Goal: Task Accomplishment & Management: Use online tool/utility

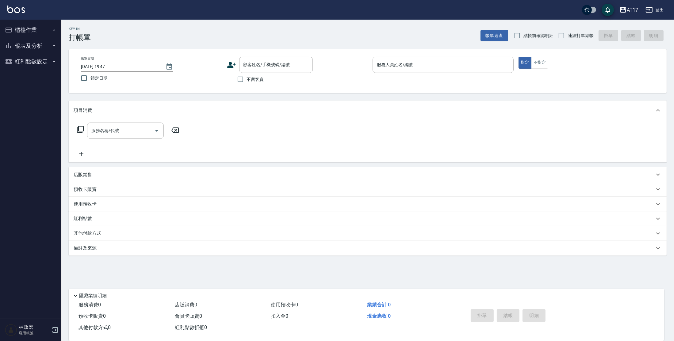
click at [248, 82] on span "不留客資" at bounding box center [255, 79] width 17 height 6
click at [247, 82] on input "不留客資" at bounding box center [240, 79] width 13 height 13
checkbox input "true"
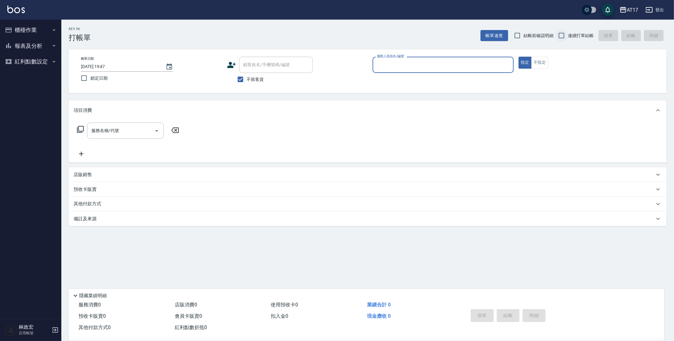
click at [563, 35] on input "連續打單結帳" at bounding box center [561, 35] width 13 height 13
checkbox input "true"
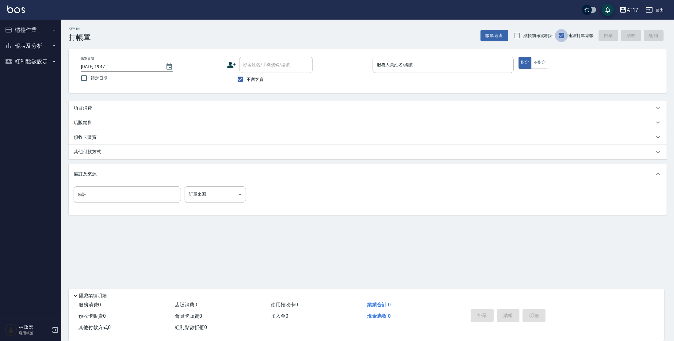
click at [137, 106] on div "項目消費" at bounding box center [364, 108] width 581 height 6
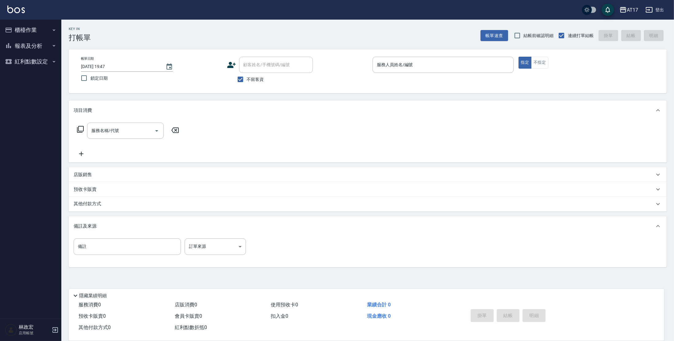
click at [384, 64] on input "服務人員姓名/編號" at bounding box center [443, 64] width 136 height 11
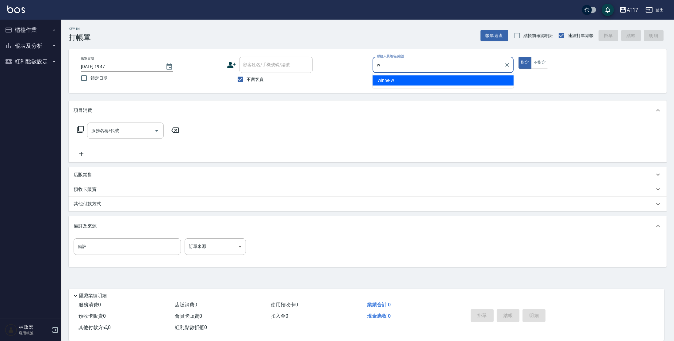
type input "Winne-W"
type button "true"
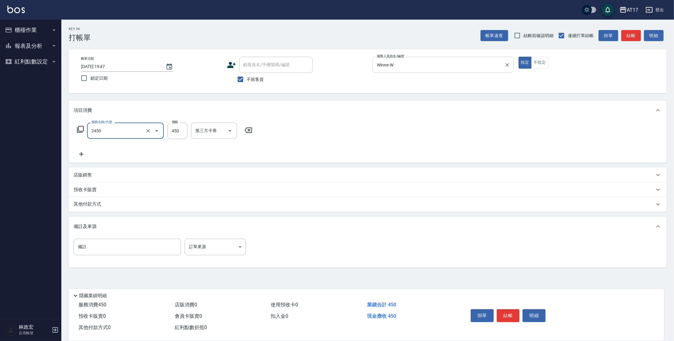
type input "C剪髮套餐(2450)"
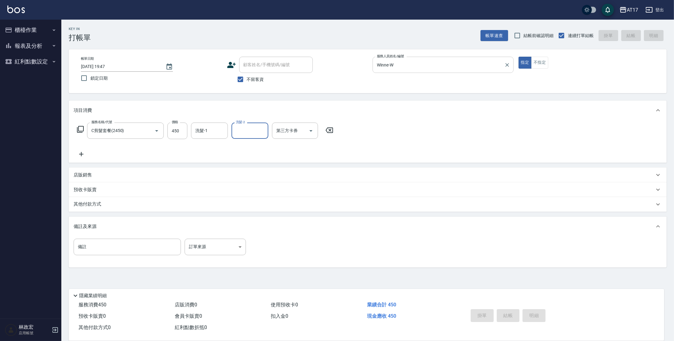
type input "[DATE] 20:27"
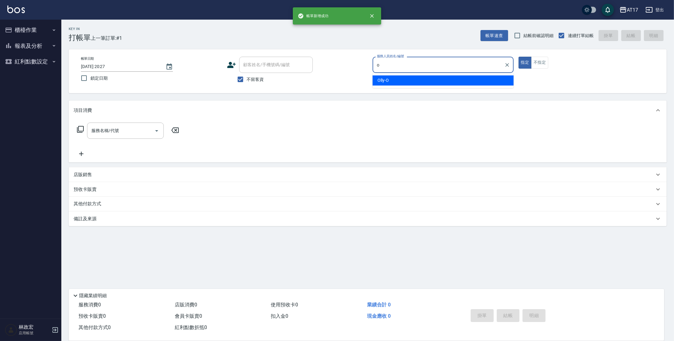
type input "Olly-O"
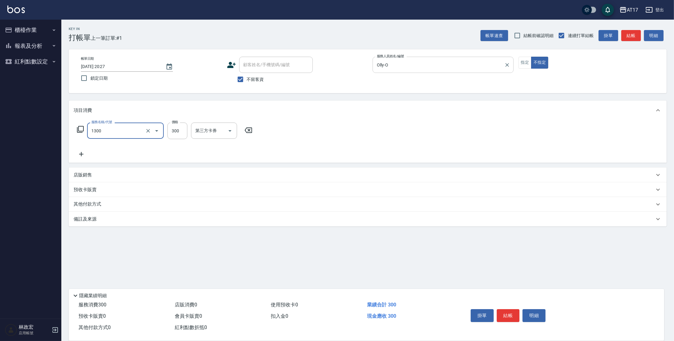
type input "一般洗髮(1300)"
type input "299"
type input "[PERSON_NAME]-27"
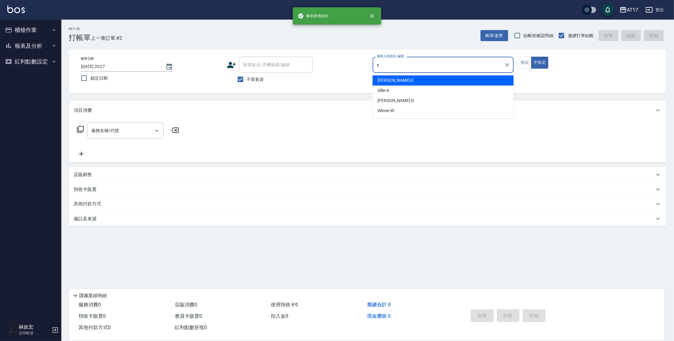
type input "[PERSON_NAME]-E"
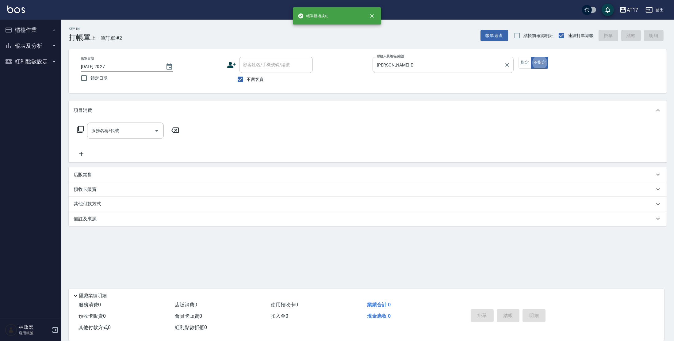
type button "false"
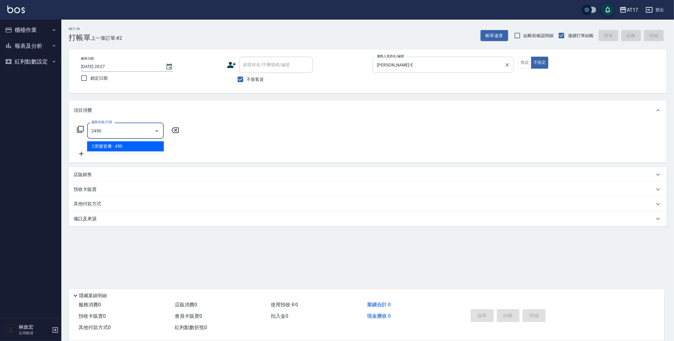
type input "C剪髮套餐(2450)"
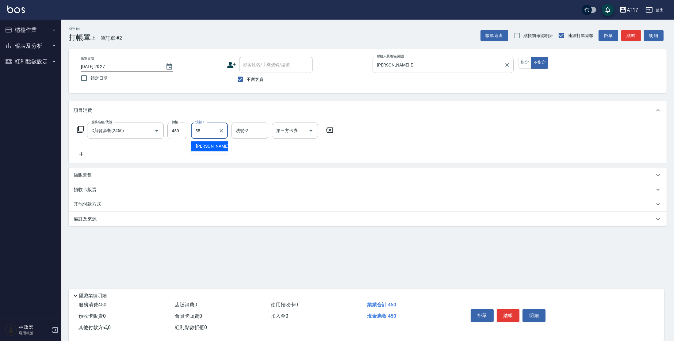
type input "[PERSON_NAME]-55"
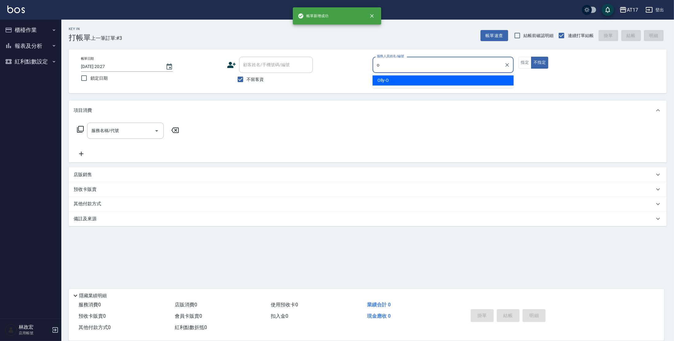
type input "Olly-O"
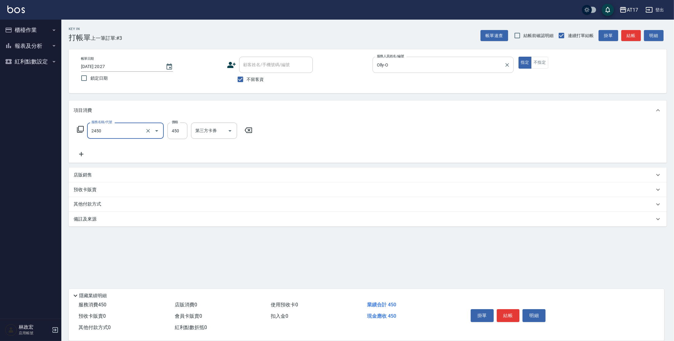
type input "C剪髮套餐(2450)"
type input "300"
type input "2"
type input "[PERSON_NAME]-55"
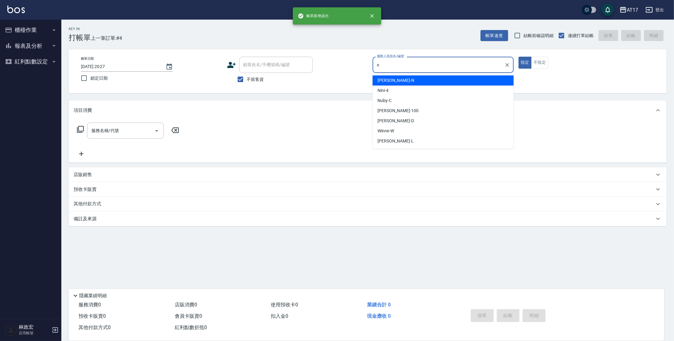
type input "Nina-N"
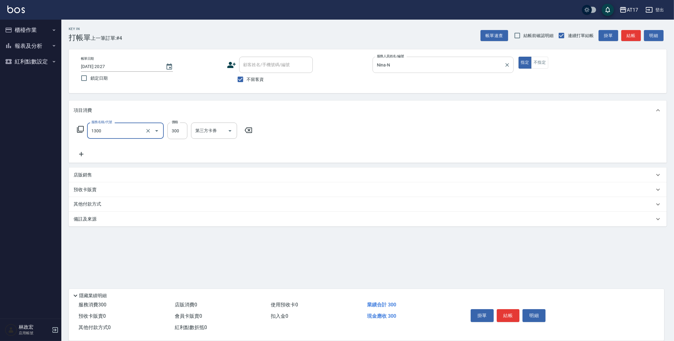
type input "一般洗髮(1300)"
type input "350"
type input "[PERSON_NAME]-25"
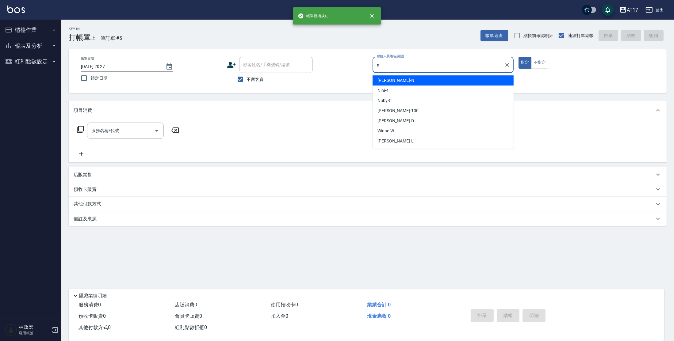
type input "Nina-N"
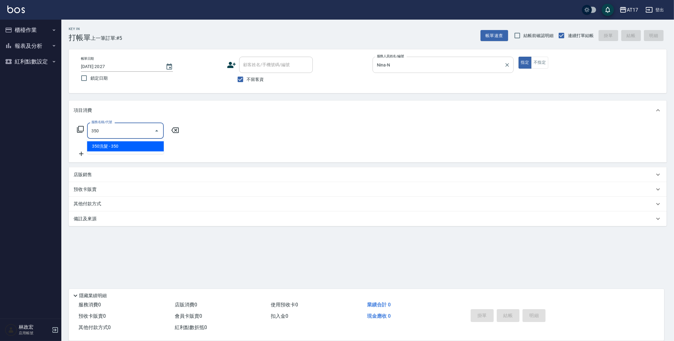
type input "350洗髮(350)"
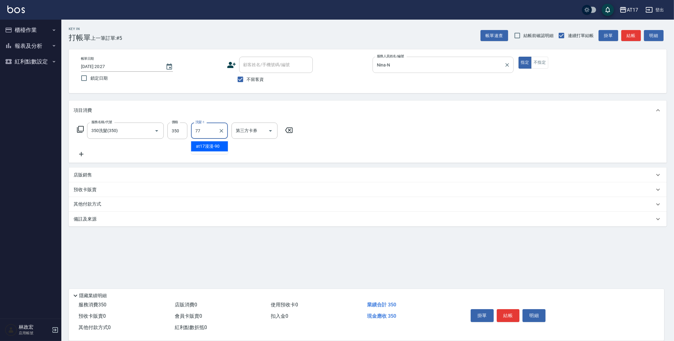
type input "欣麗-77"
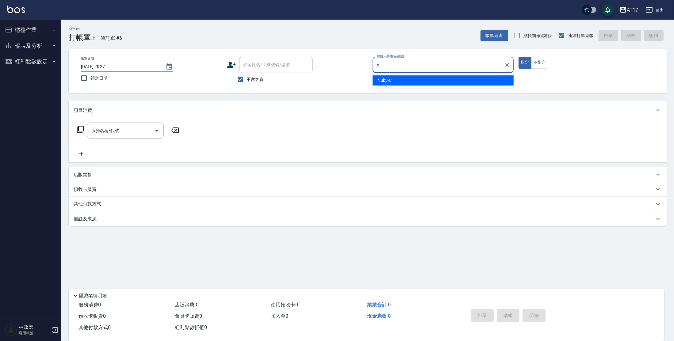
type input "Nuby-C"
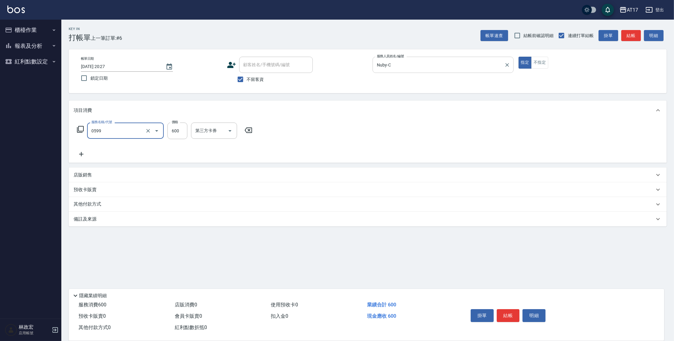
type input "精油-599(0599)"
type input "500"
type input "Winne-W"
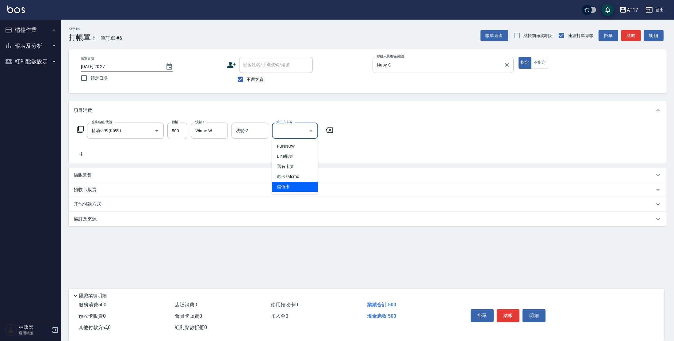
type input "儲值卡"
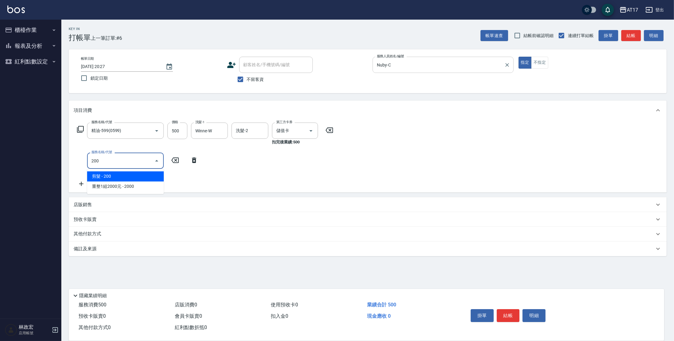
type input "剪髮(200)"
type input "400"
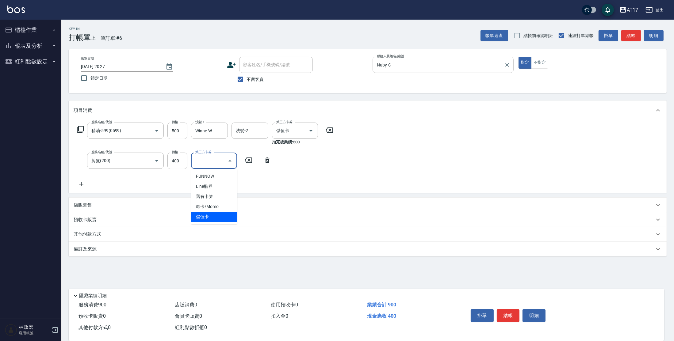
type input "儲值卡"
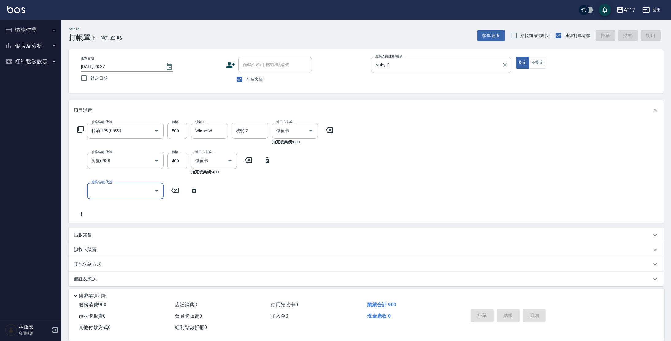
type input "[DATE] 20:28"
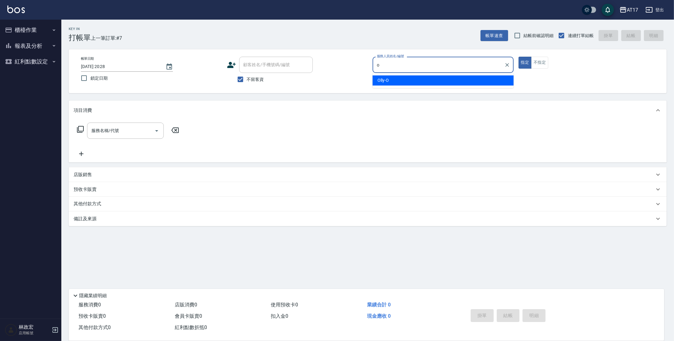
type input "Olly-O"
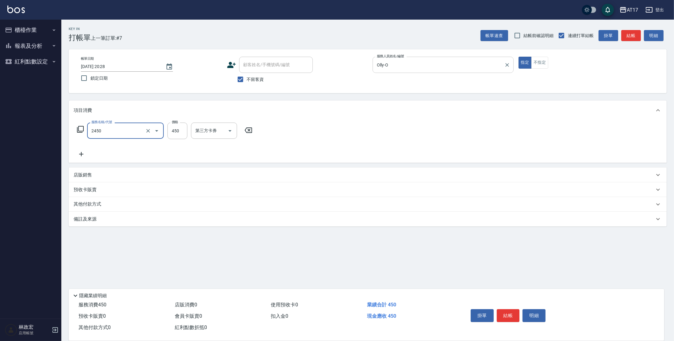
type input "C剪髮套餐(2450)"
type input "500"
type input "[PERSON_NAME]-55"
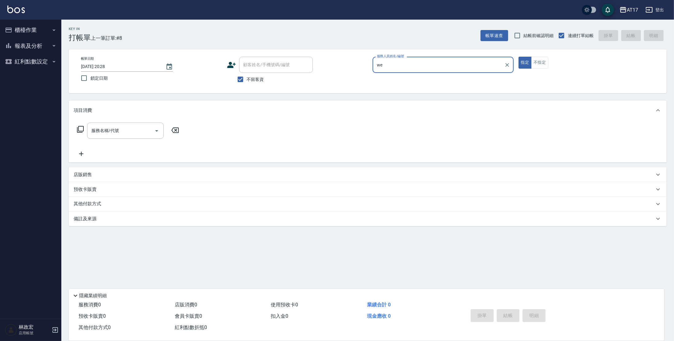
type input "w"
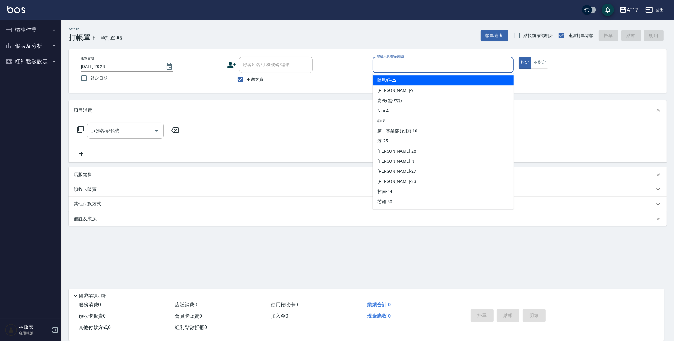
type input "e"
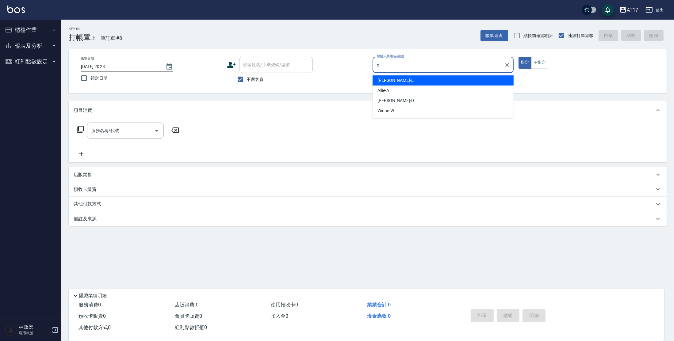
type input "[PERSON_NAME]-E"
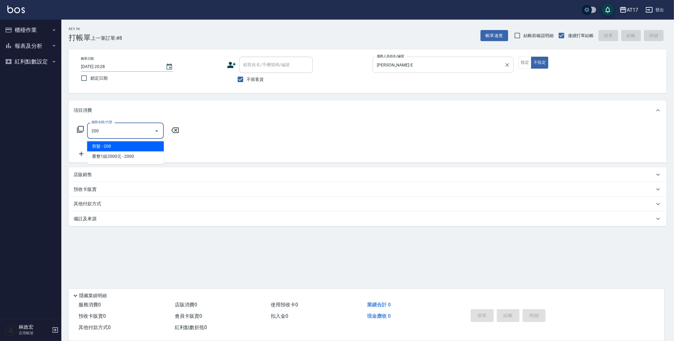
type input "剪髮(200)"
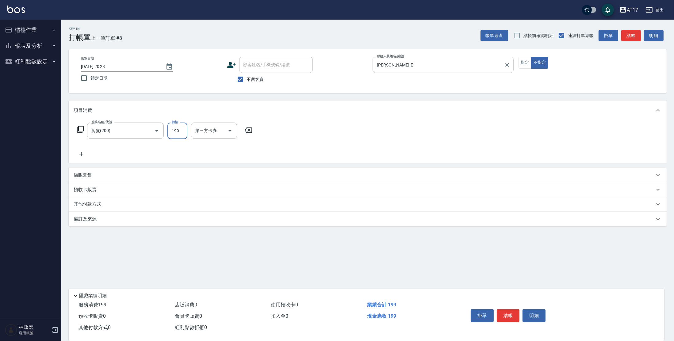
type input "199"
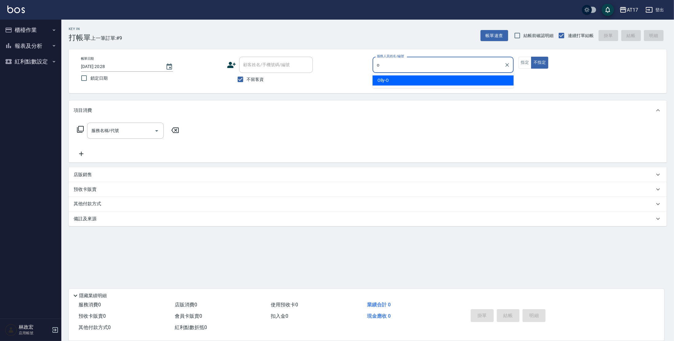
type input "Olly-O"
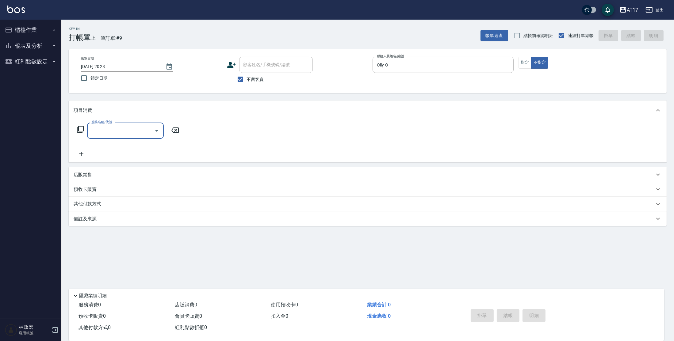
drag, startPoint x: 522, startPoint y: 63, endPoint x: 522, endPoint y: 47, distance: 16.3
click at [522, 63] on button "指定" at bounding box center [525, 63] width 13 height 12
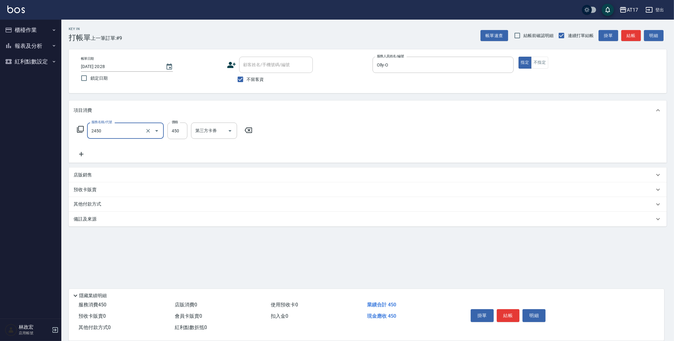
type input "C剪髮套餐(2450)"
type input "300"
type input "[PERSON_NAME]-27"
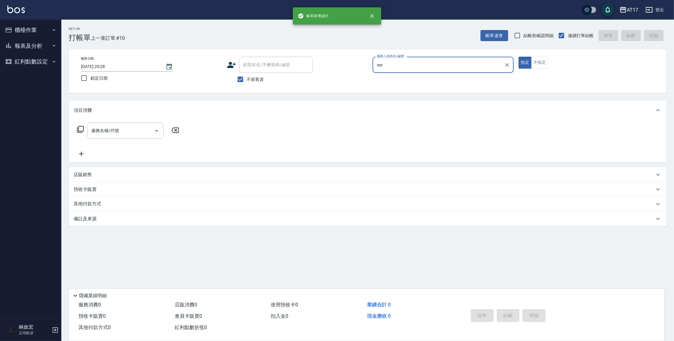
type input "w"
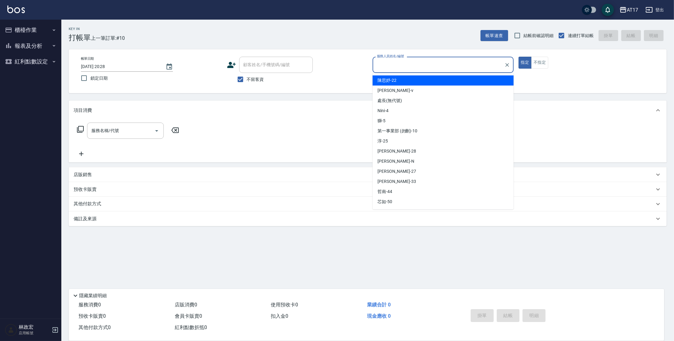
type input "[PERSON_NAME]-22"
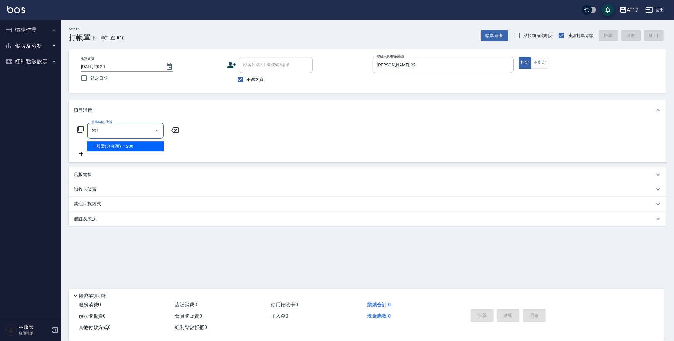
type input "一般燙(改金額)(201)"
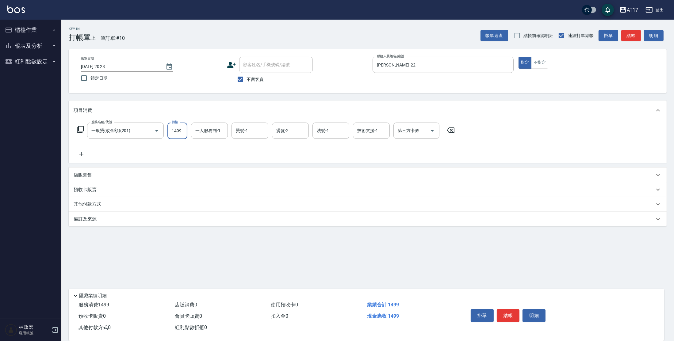
type input "1499"
type input "Winne-W"
click at [221, 132] on icon "Clear" at bounding box center [221, 131] width 6 height 6
type input "Nuby-C"
type input "Winne-W"
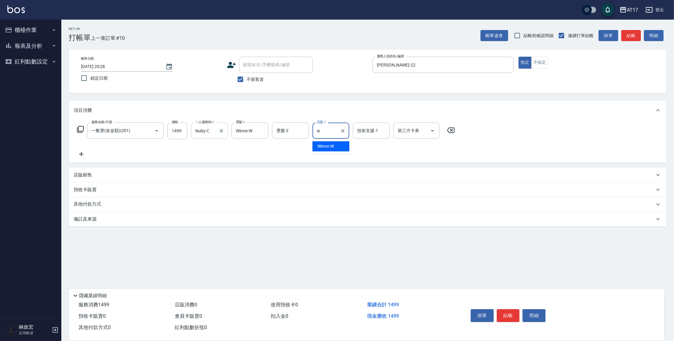
type input "Winne-W"
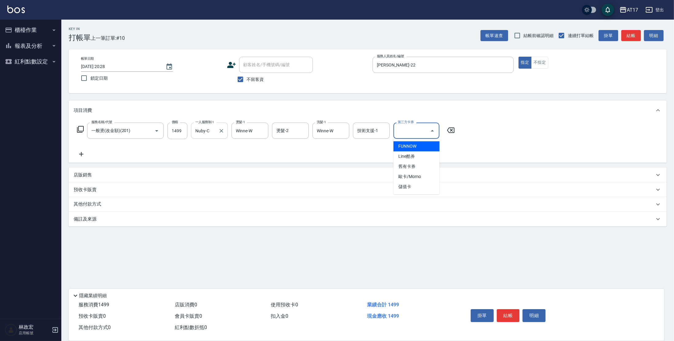
type input "儲值卡"
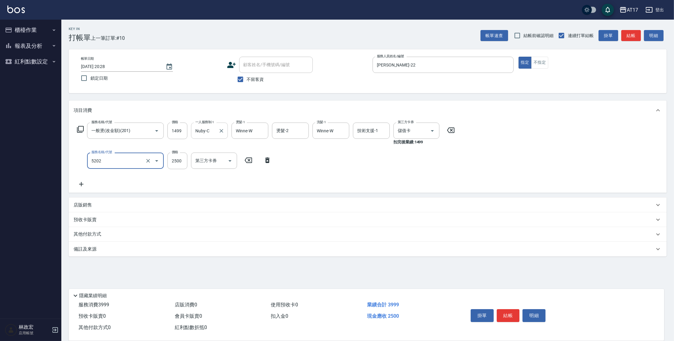
type input "染髮B餐(短髮)(5202)"
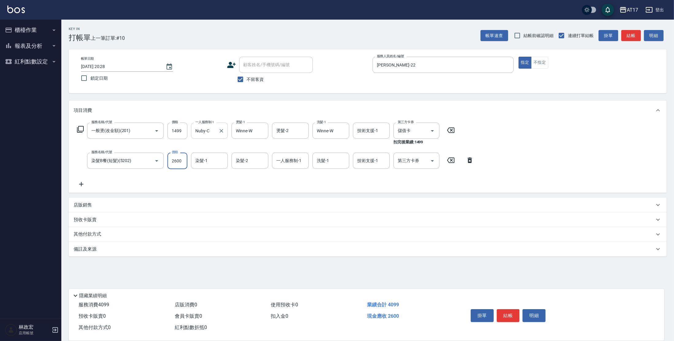
type input "2600"
type input "Winne-W"
type input "Nuby-C"
type input "Winne-W"
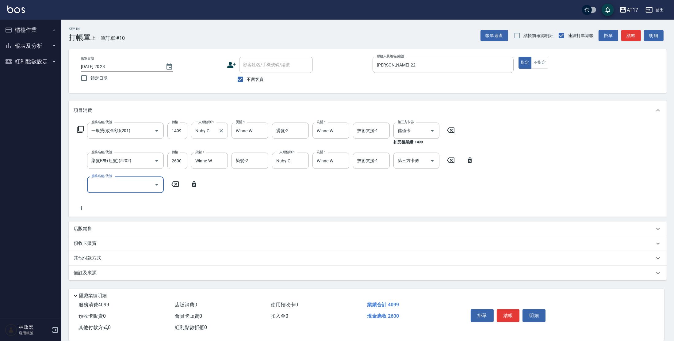
click at [403, 151] on div "服務名稱/代號 一般燙(改金額)(201) 服務名稱/代號 價格 1499 價格 一人服務制-1 Nuby-C 一人服務制-1 燙髮-1 Winne-W 燙髮…" at bounding box center [276, 167] width 404 height 89
click at [403, 163] on input "第三方卡券" at bounding box center [411, 160] width 31 height 11
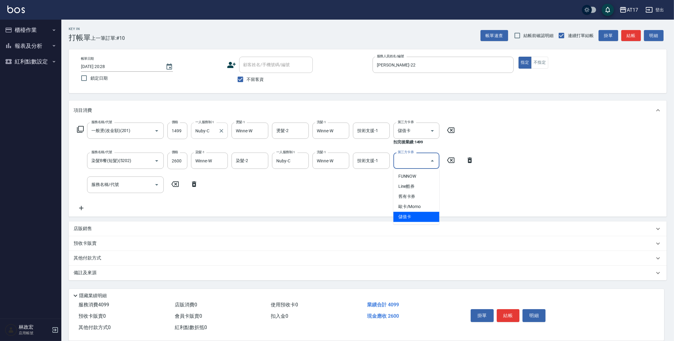
type input "儲值卡"
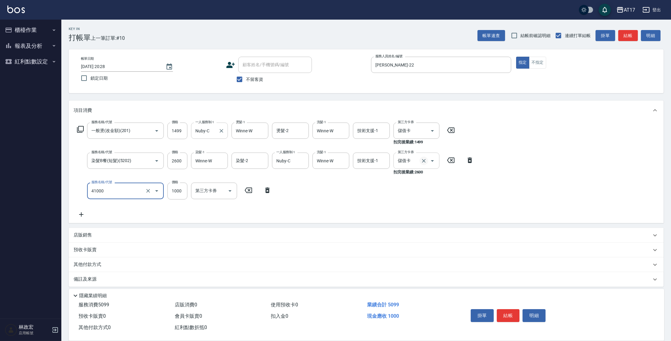
type input "酵素 & 鏡面(41000)"
type input "1600"
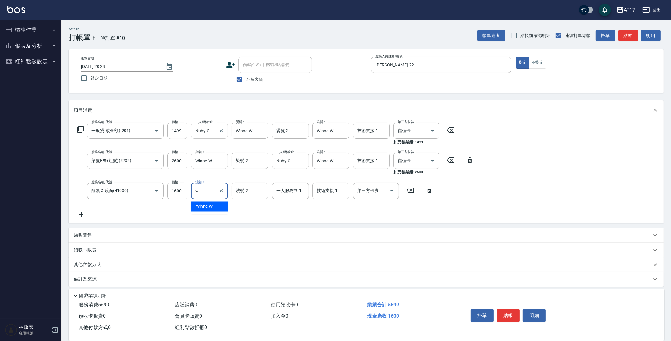
type input "Winne-W"
type input "Nuby-C"
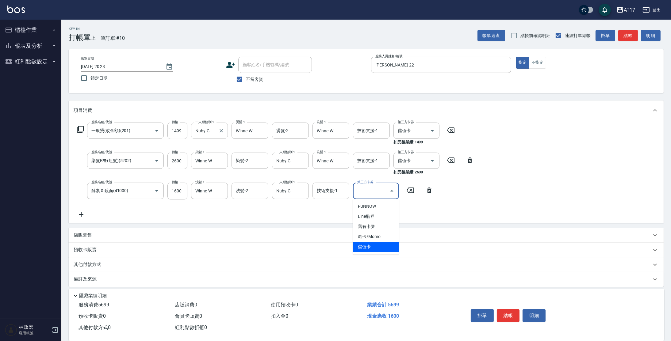
type input "儲值卡"
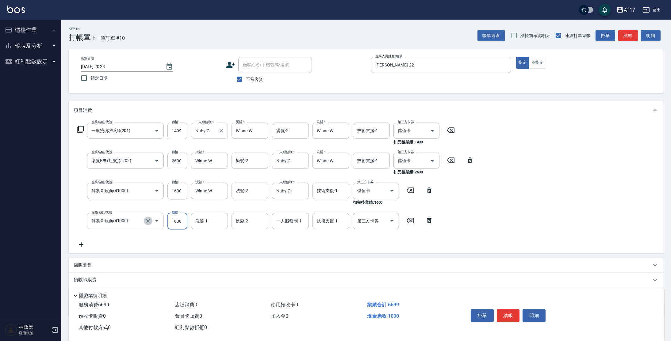
click at [149, 222] on icon "Clear" at bounding box center [148, 221] width 6 height 6
type input "酵素 & 鏡面(41000)"
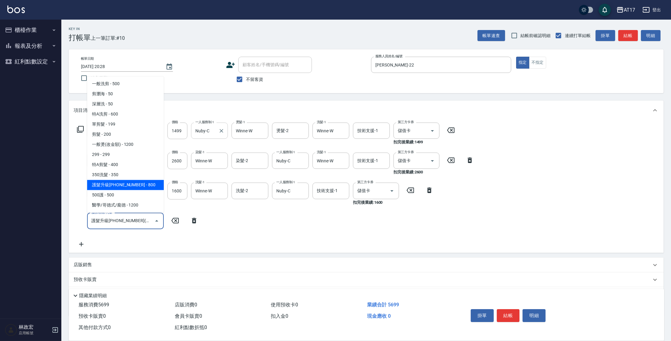
type input "護髮升級[PHONE_NUMBER](400)"
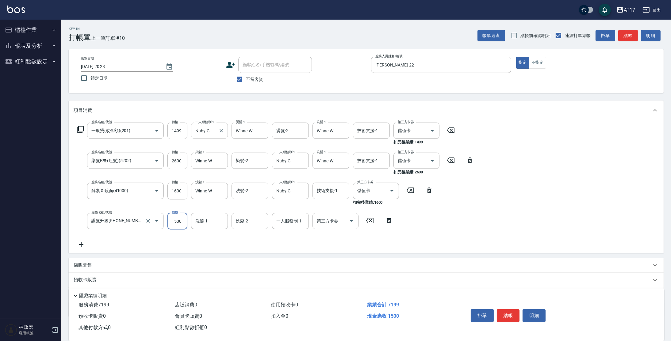
type input "1500"
type input "Winne-W"
type input "Nuby-C"
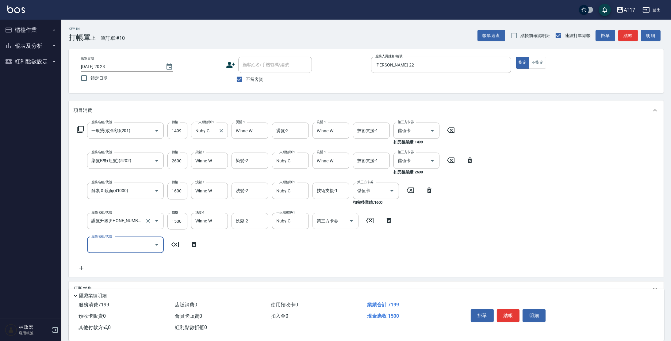
click at [332, 226] on input "第三方卡券" at bounding box center [330, 221] width 31 height 11
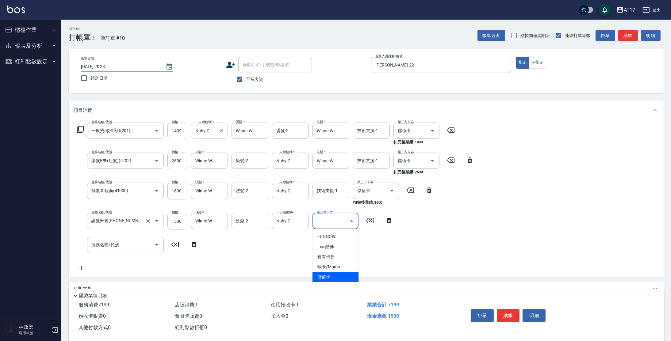
type input "儲值卡"
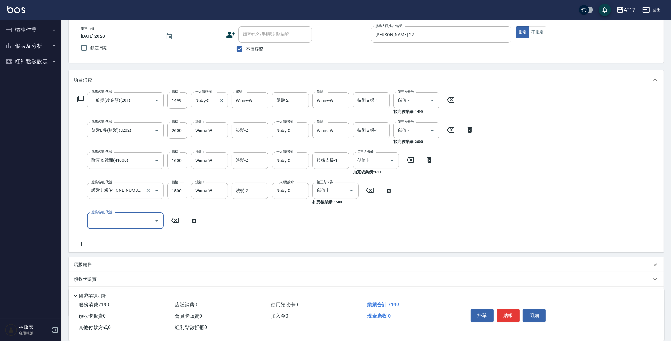
scroll to position [52, 0]
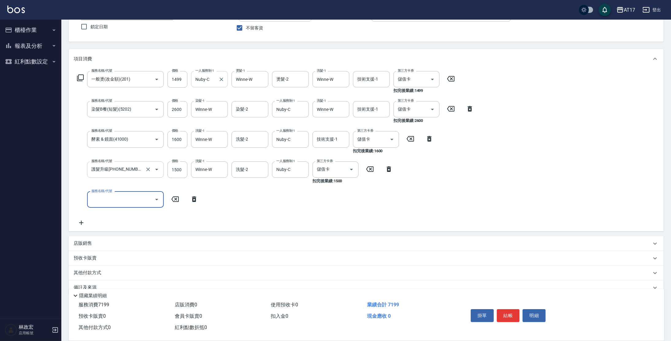
click at [80, 244] on p "店販銷售" at bounding box center [83, 243] width 18 height 6
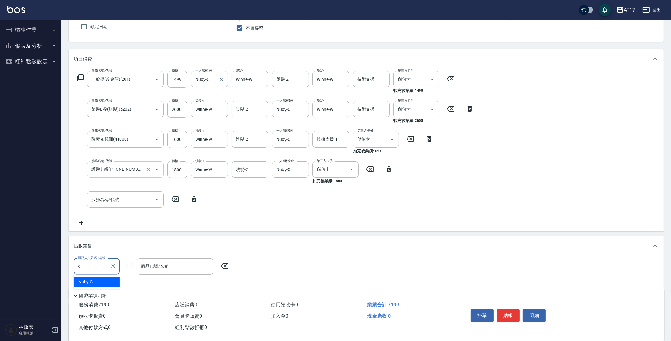
type input "Nuby-C"
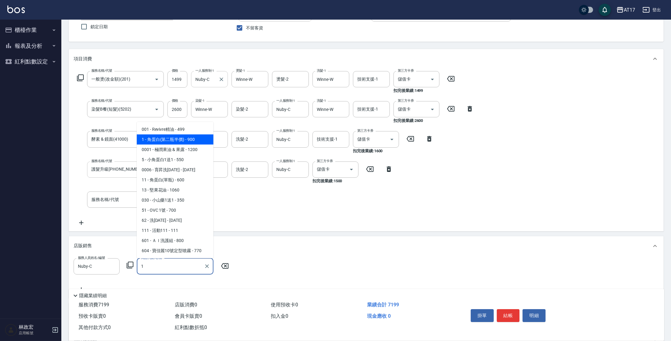
type input "角蛋白(第二瓶半價)"
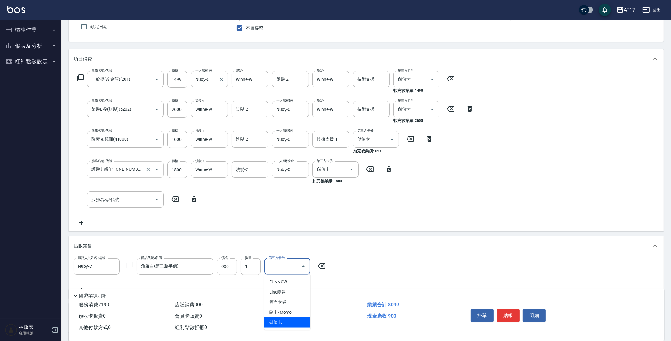
type input "儲值卡"
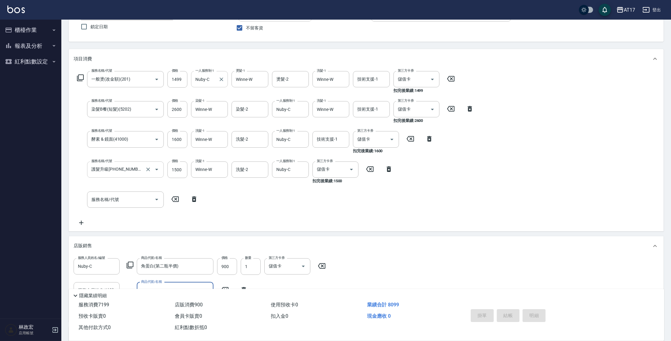
type input "[DATE] 20:30"
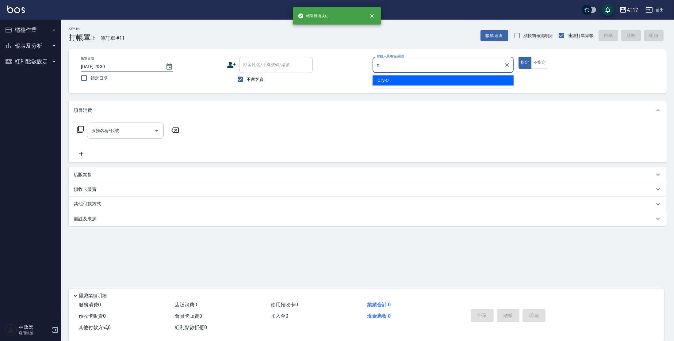
type input "Olly-O"
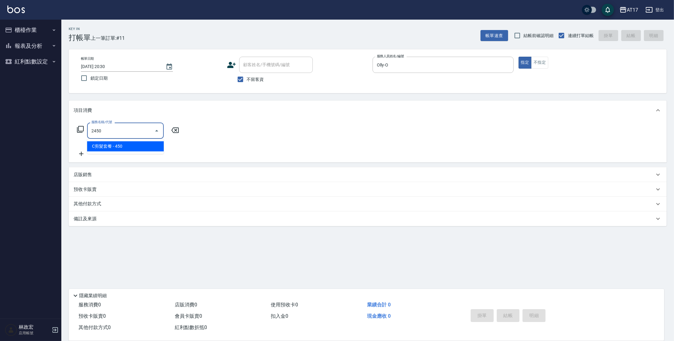
type input "C剪髮套餐(2450)"
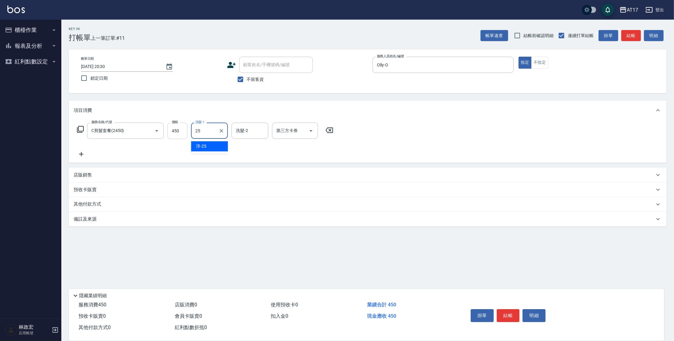
type input "25"
drag, startPoint x: 177, startPoint y: 133, endPoint x: 216, endPoint y: 90, distance: 58.0
click at [180, 131] on input "450" at bounding box center [177, 131] width 20 height 17
type input "500"
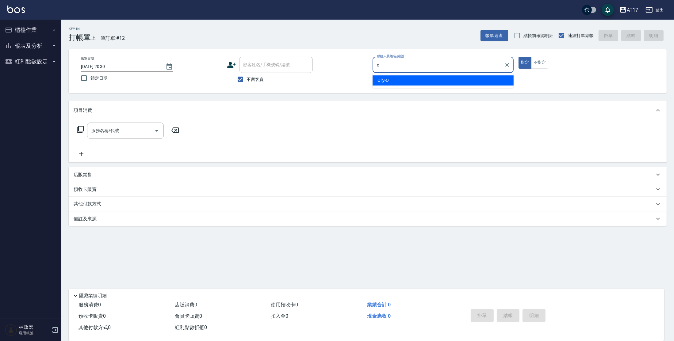
type input "Olly-O"
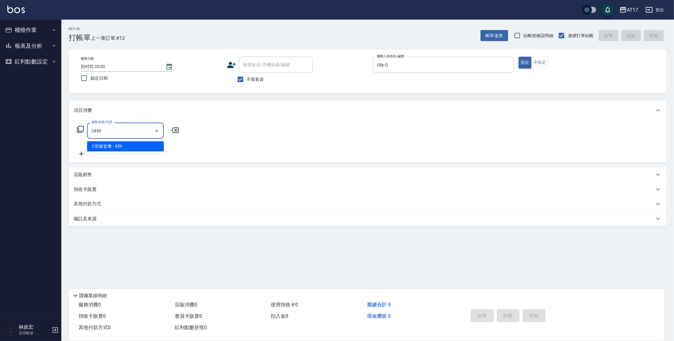
type input "C剪髮套餐(2450)"
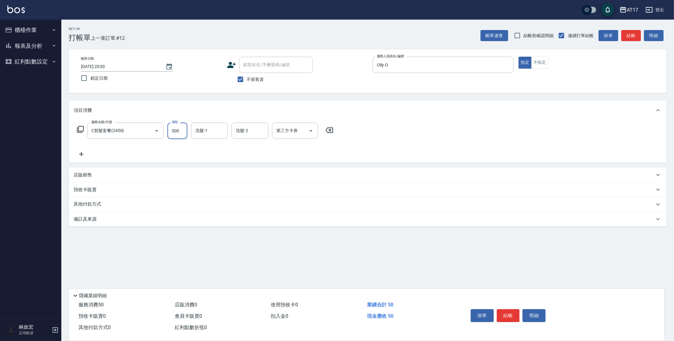
type input "500"
type input "欣麗-77"
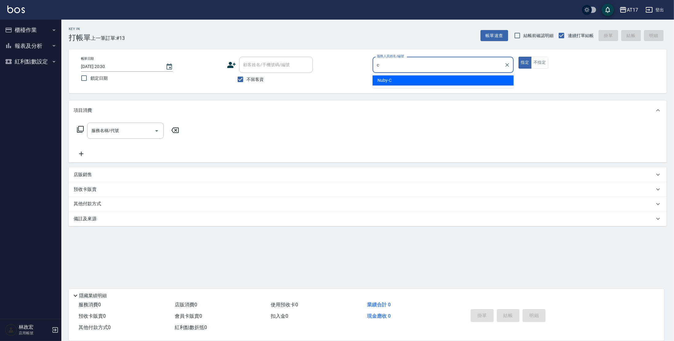
type input "Nuby-C"
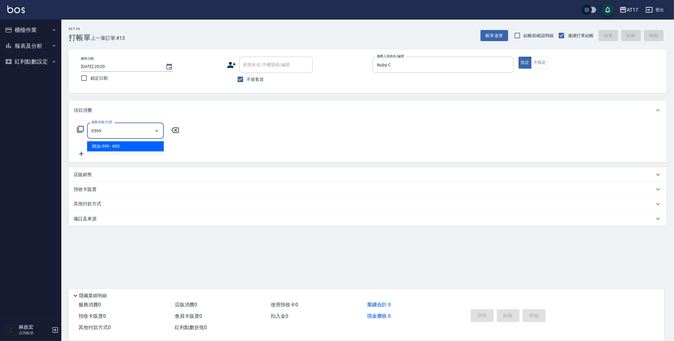
type input "精油-599(0599)"
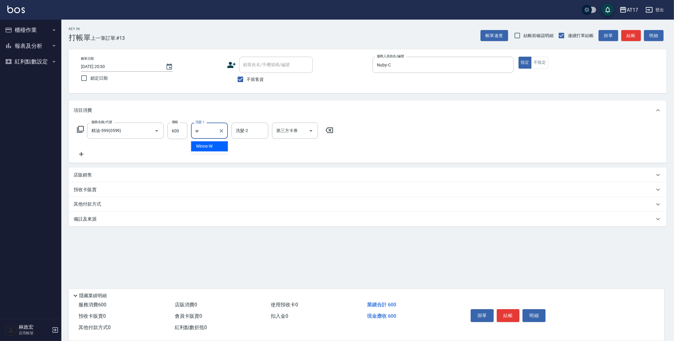
type input "Winne-W"
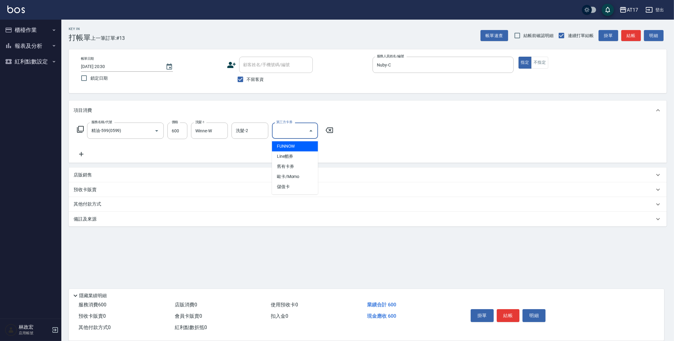
type input "儲值卡"
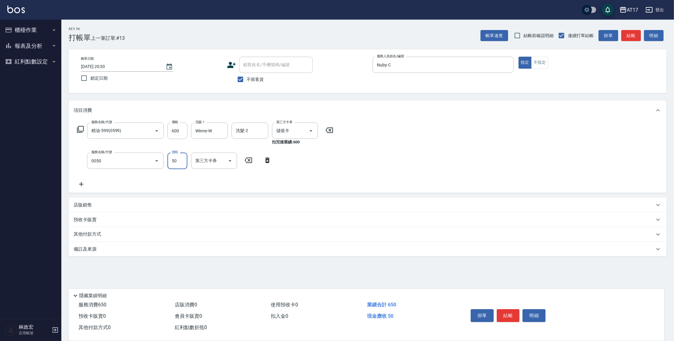
type input "剪瀏海(0050)"
type input "儲值卡"
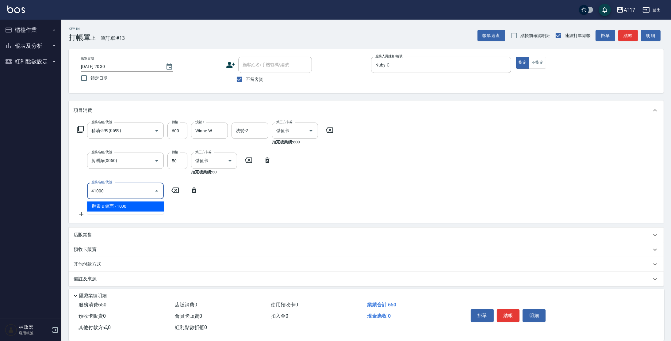
type input "酵素 & 鏡面(41000)"
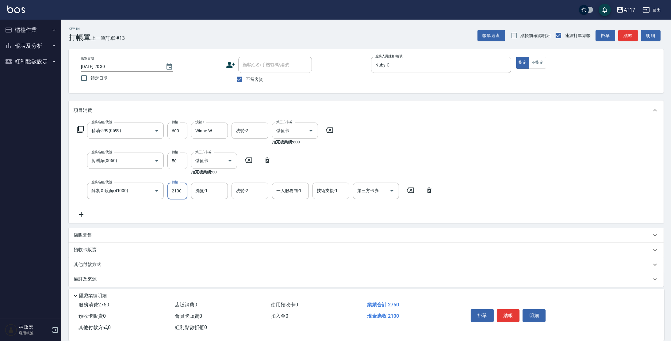
type input "2100"
type input "Winne-W"
type input "Nuby-C"
type input "儲值卡"
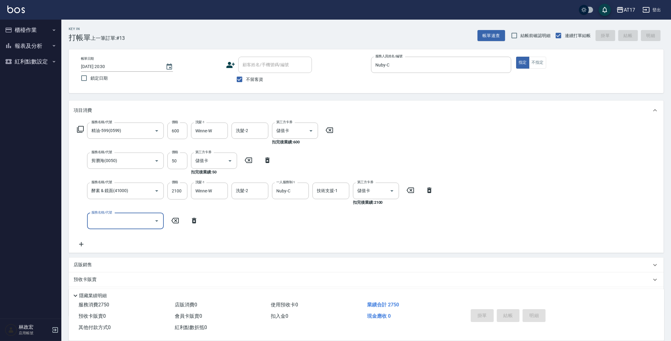
type input "[DATE] 20:31"
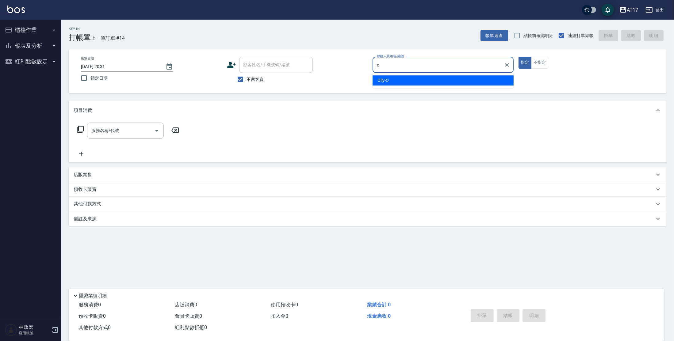
type input "Olly-O"
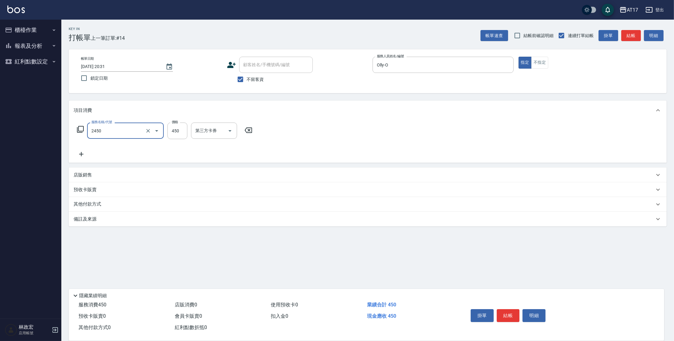
type input "C剪髮套餐(2450)"
type input "500"
type input "[PERSON_NAME]-55"
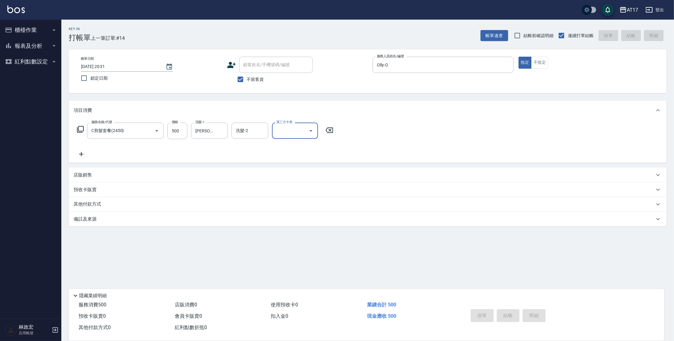
type input "[DATE] 20:32"
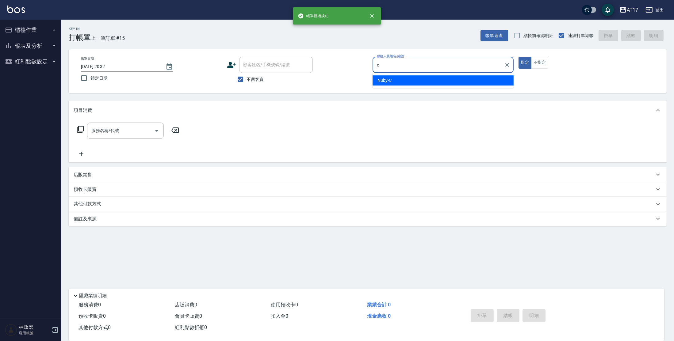
type input "Nuby-C"
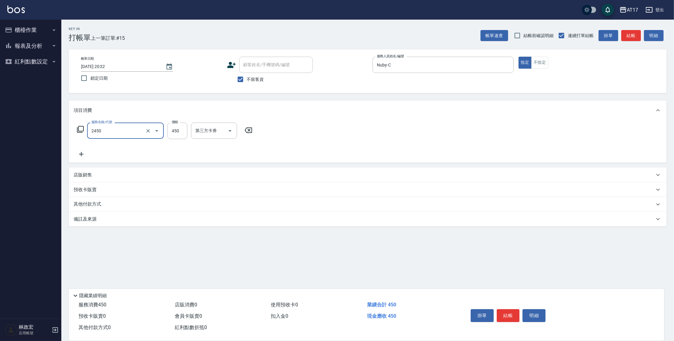
type input "C剪髮套餐(2450)"
type input "Winne-W"
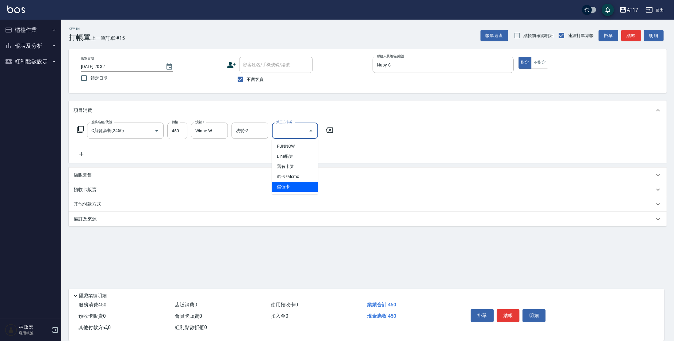
type input "儲值卡"
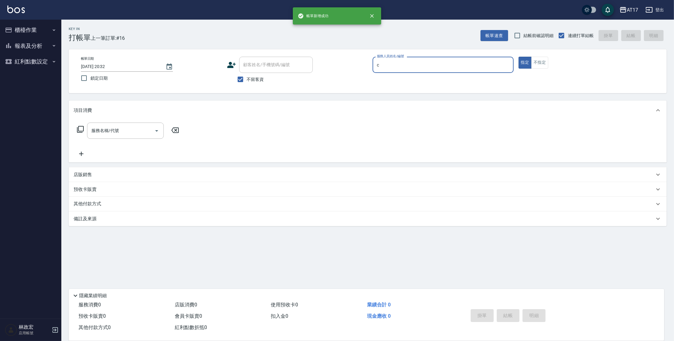
type input "Nuby-C"
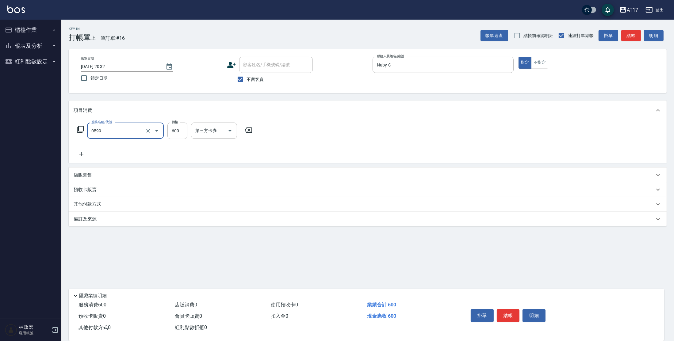
type input "精油-599(0599)"
type input "600"
type input "Winne-W"
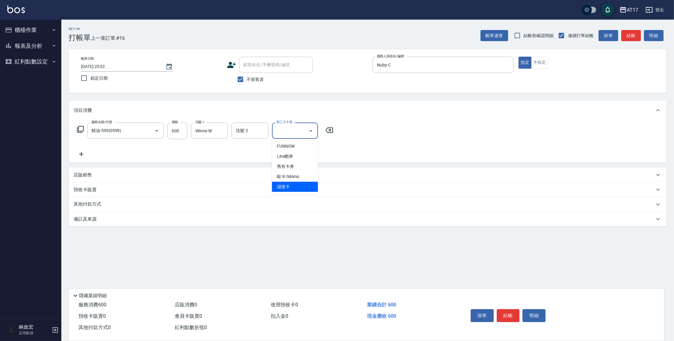
type input "儲值卡"
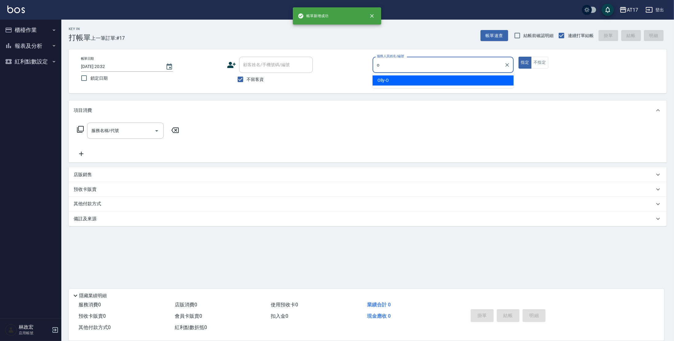
type input "Olly-O"
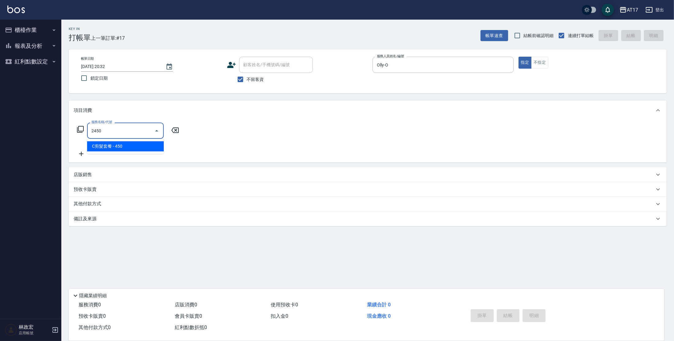
type input "C剪髮套餐(2450)"
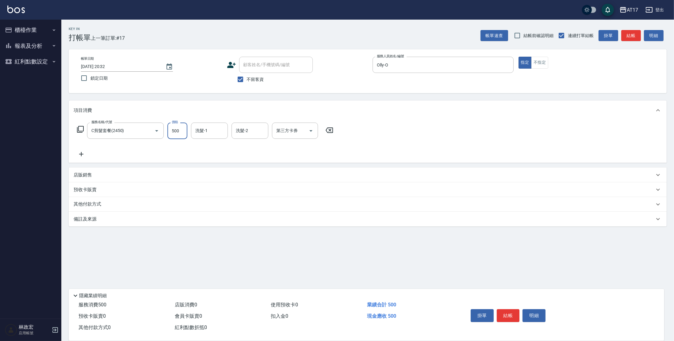
type input "500"
type input "[PERSON_NAME]-55"
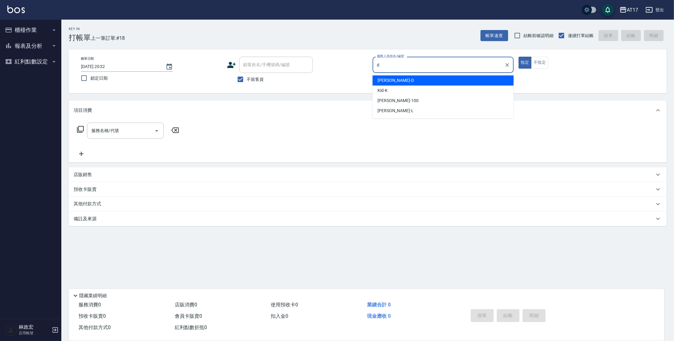
type input "[PERSON_NAME]-D"
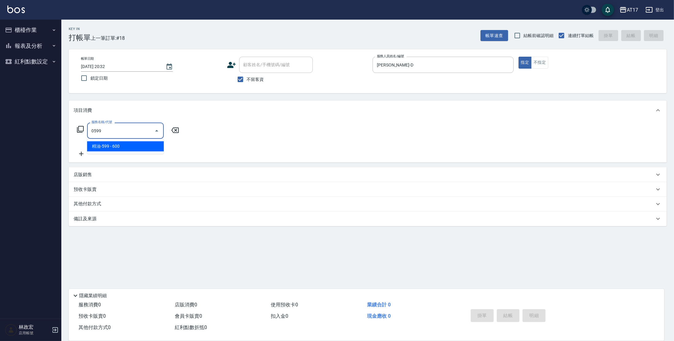
type input "精油-599(0599)"
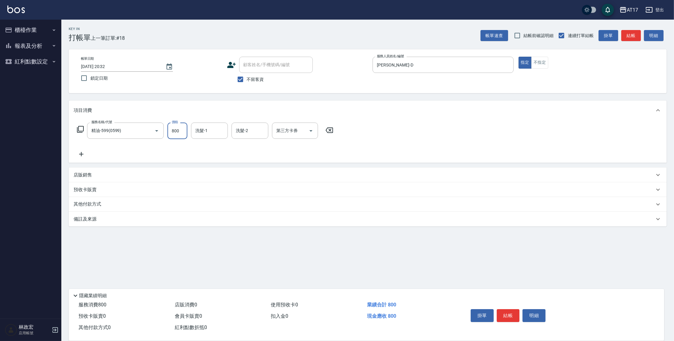
type input "800"
type input "欣麗-77"
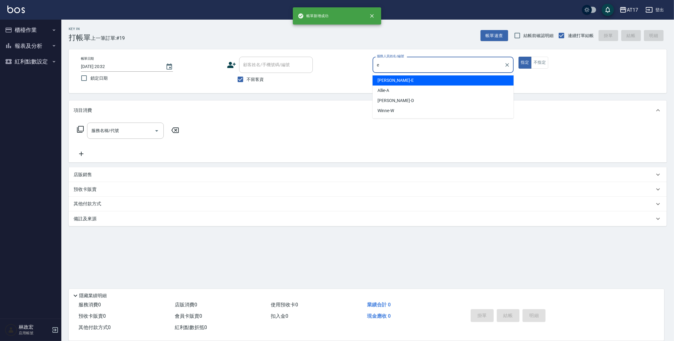
type input "[PERSON_NAME]-E"
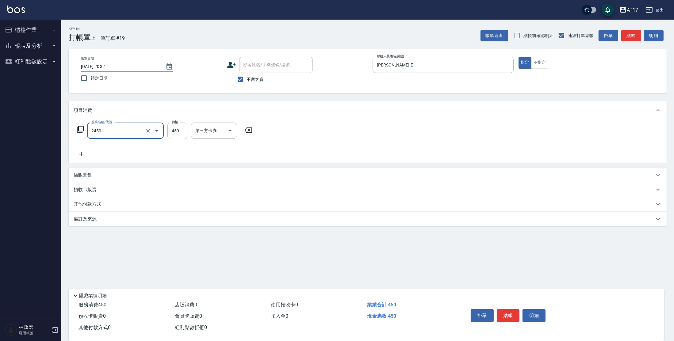
type input "C剪髮套餐(2450)"
type input "450"
type input "[PERSON_NAME]-27"
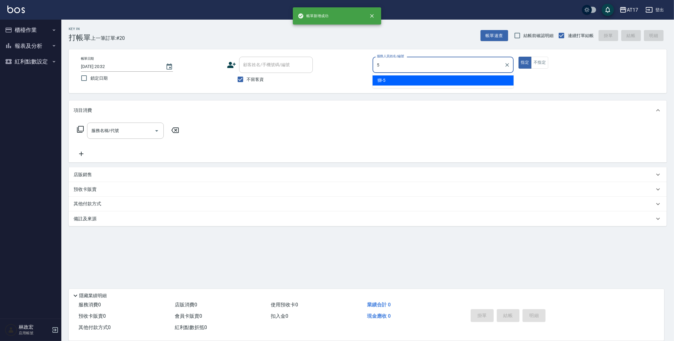
type input "獅-5"
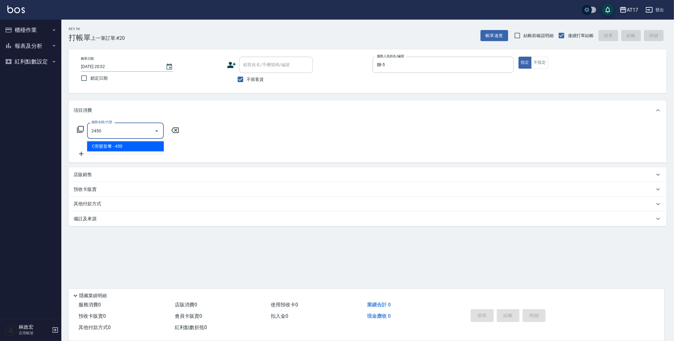
type input "C剪髮套餐(2450)"
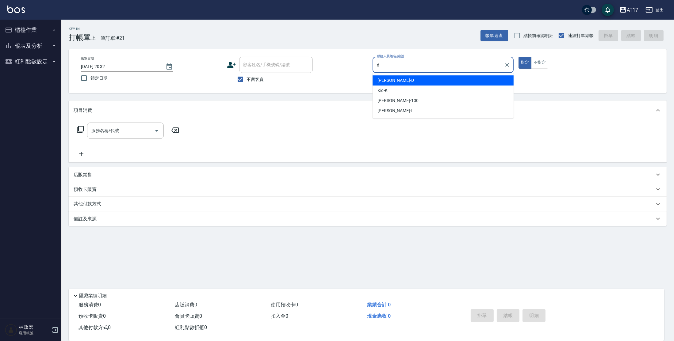
type input "[PERSON_NAME]-D"
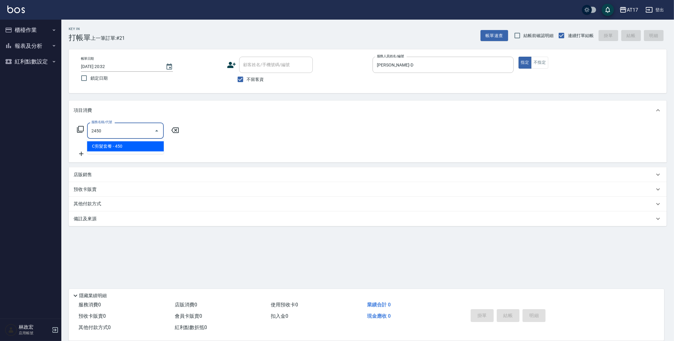
type input "C剪髮套餐(2450)"
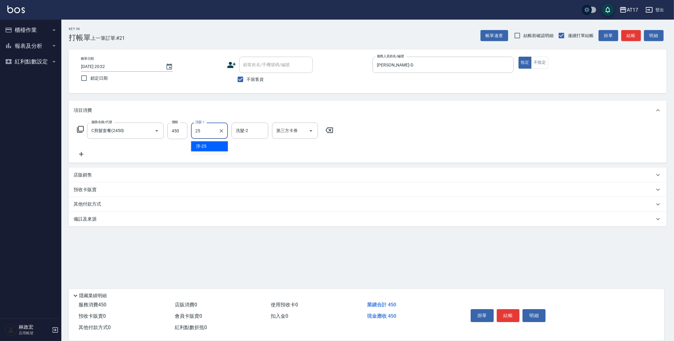
type input "[PERSON_NAME]-25"
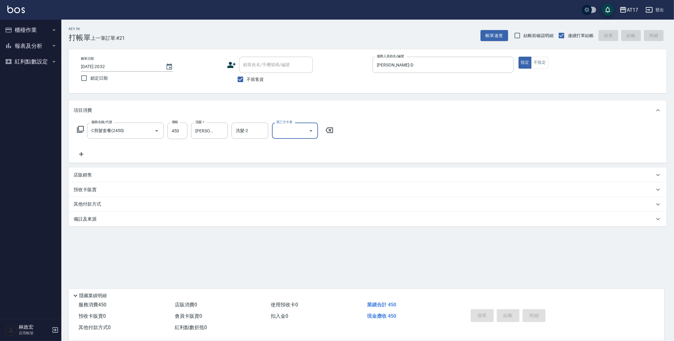
type input "[DATE] 20:33"
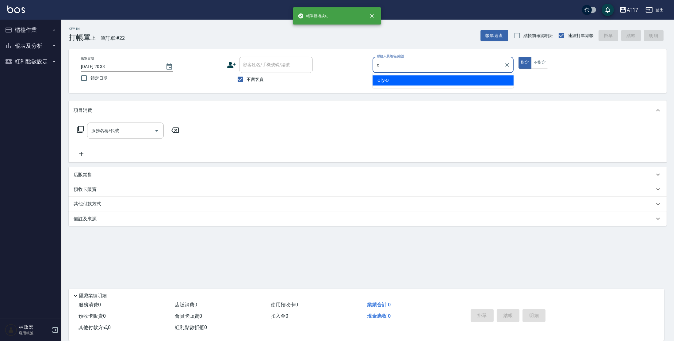
type input "Olly-O"
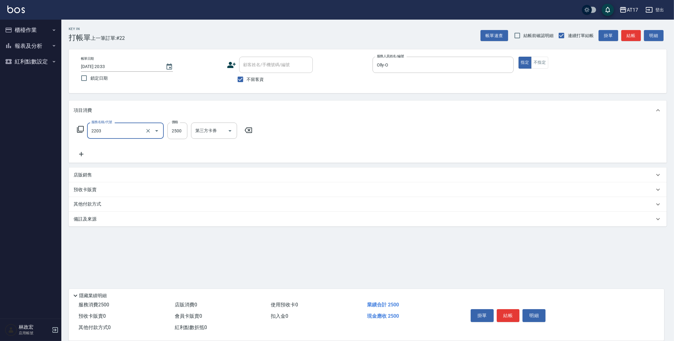
type input "燙髮C餐(短髮)(2203)"
type input "1799"
type input "Olly-O"
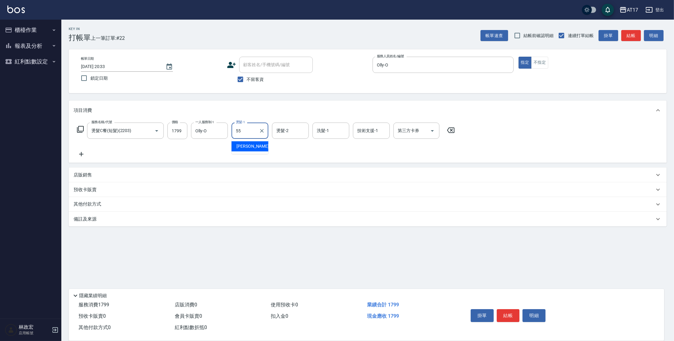
type input "[PERSON_NAME]-55"
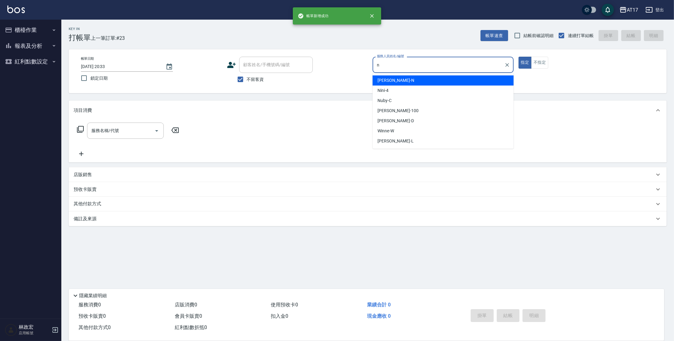
type input "Nina-N"
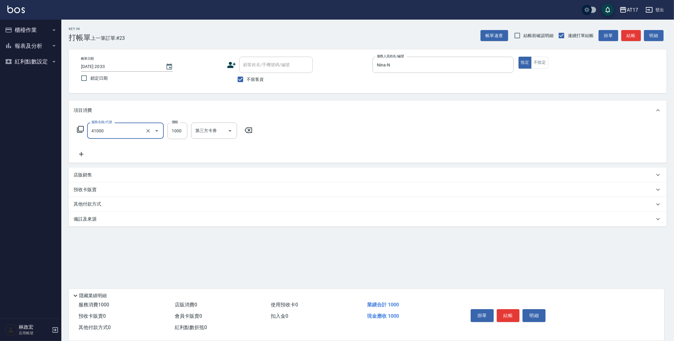
type input "酵素 & 鏡面(41000)"
type input "1900"
type input "[PERSON_NAME]-55"
type input "Nina-N"
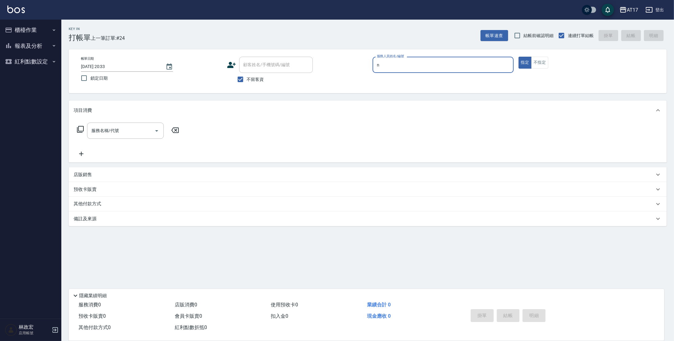
type input "Nina-N"
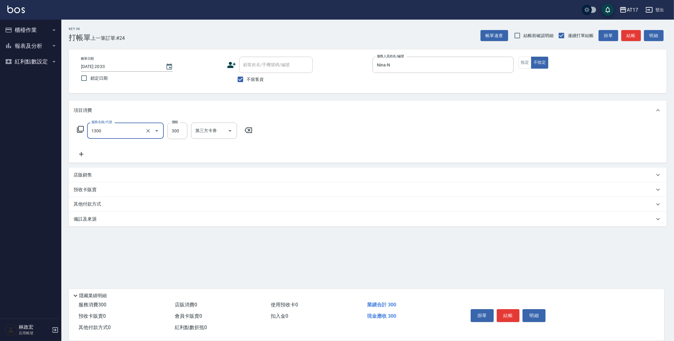
type input "一般洗髮(1300)"
type input "299"
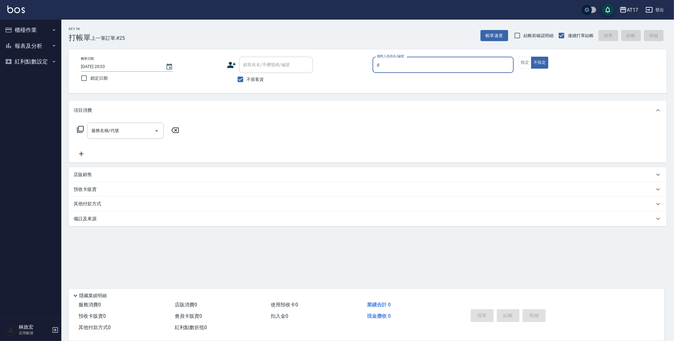
type input "[PERSON_NAME]-D"
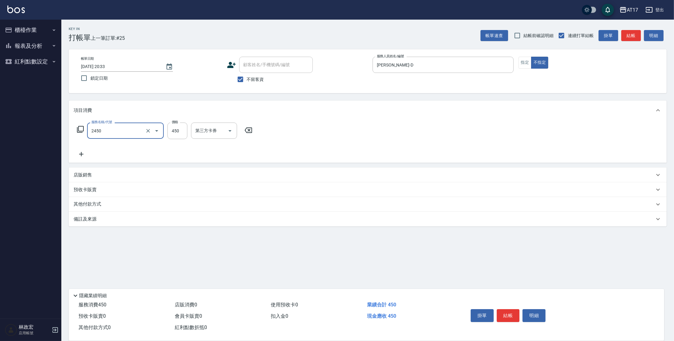
type input "C剪髮套餐(2450)"
click at [524, 62] on button "指定" at bounding box center [525, 63] width 13 height 12
drag, startPoint x: 172, startPoint y: 132, endPoint x: 213, endPoint y: 124, distance: 41.4
click at [174, 132] on input "450" at bounding box center [177, 131] width 20 height 17
click at [191, 133] on div "洗髮-1" at bounding box center [209, 131] width 37 height 16
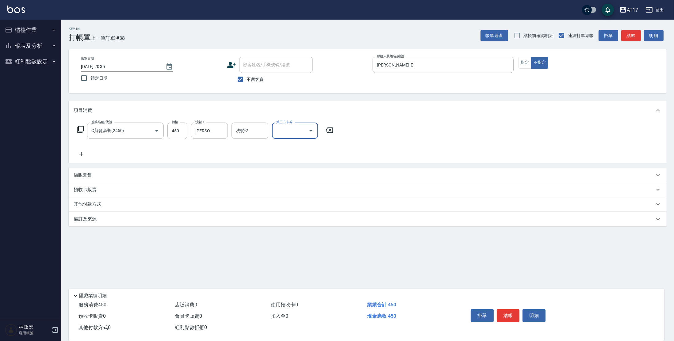
click at [527, 60] on button "指定" at bounding box center [525, 63] width 13 height 12
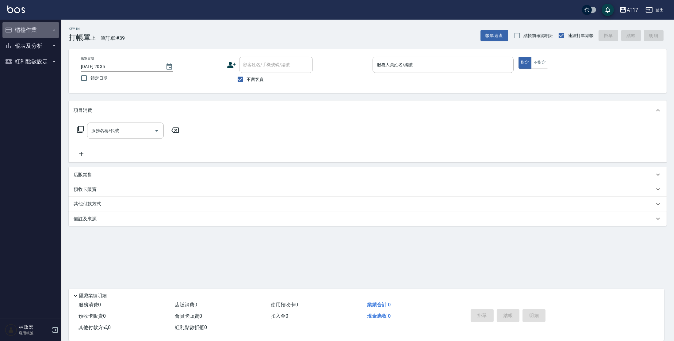
click at [28, 33] on button "櫃檯作業" at bounding box center [30, 30] width 56 height 16
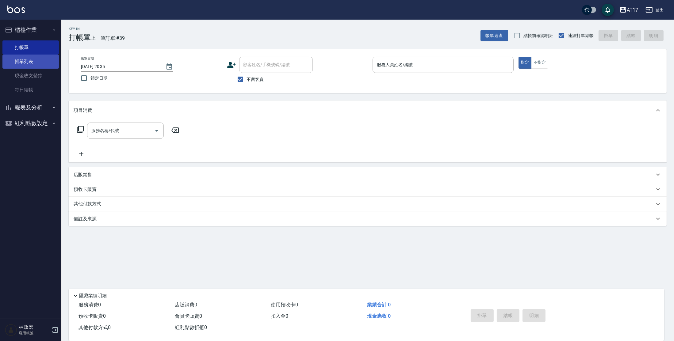
click at [32, 56] on link "帳單列表" at bounding box center [30, 62] width 56 height 14
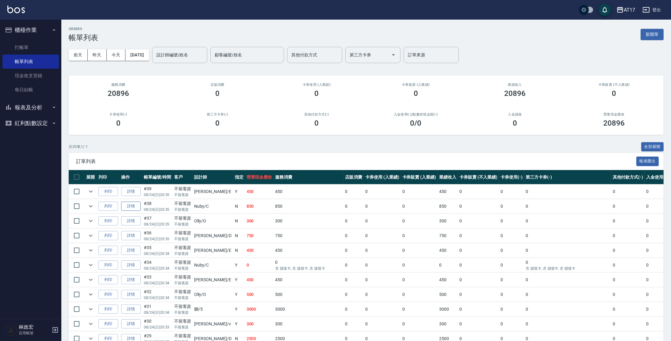
click at [125, 205] on link "詳情" at bounding box center [131, 207] width 20 height 10
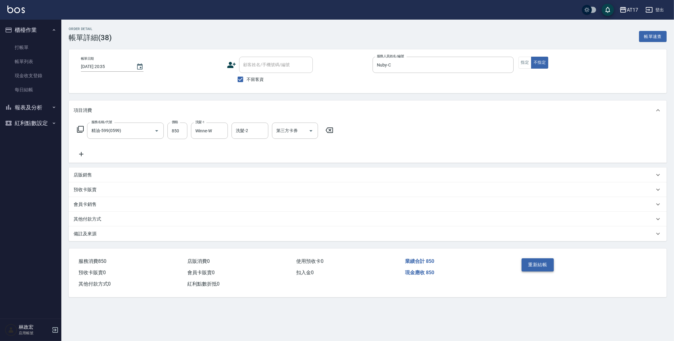
click at [543, 267] on button "重新結帳" at bounding box center [538, 265] width 33 height 13
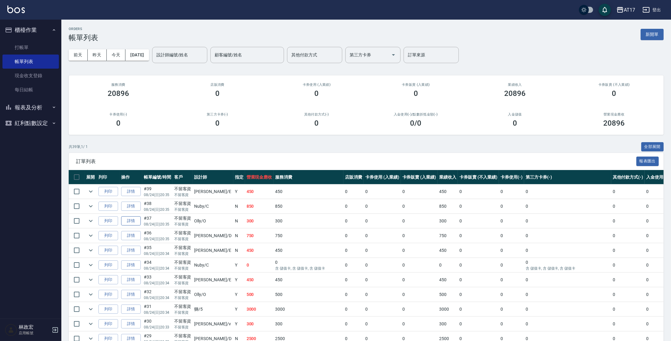
click at [130, 221] on link "詳情" at bounding box center [131, 222] width 20 height 10
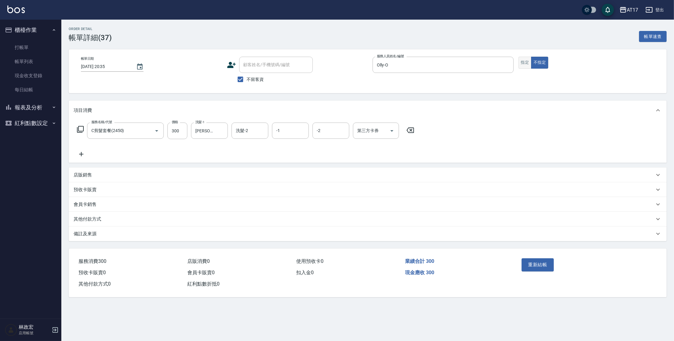
click at [529, 65] on button "指定" at bounding box center [525, 63] width 13 height 12
click at [544, 262] on button "重新結帳" at bounding box center [538, 265] width 33 height 13
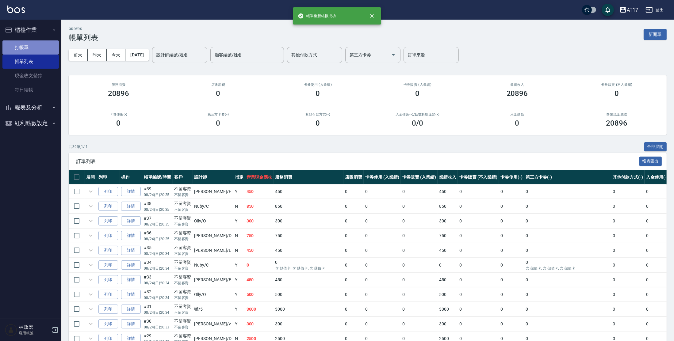
click at [17, 51] on link "打帳單" at bounding box center [30, 47] width 56 height 14
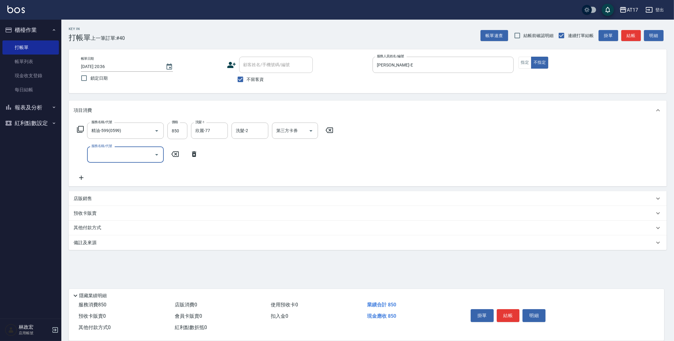
drag, startPoint x: 93, startPoint y: 203, endPoint x: 85, endPoint y: 176, distance: 28.2
click at [93, 202] on div "店販銷售" at bounding box center [368, 198] width 598 height 15
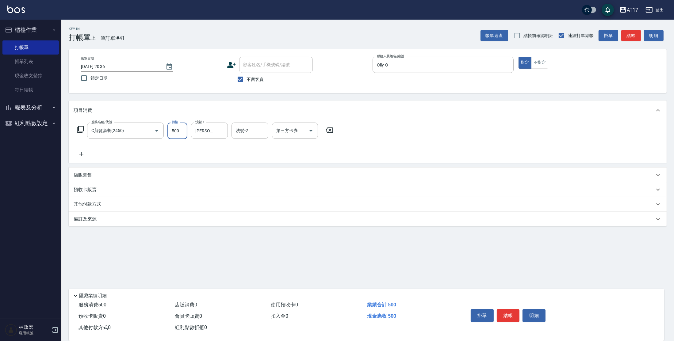
click at [178, 129] on input "500" at bounding box center [177, 131] width 20 height 17
click at [85, 171] on div "店販銷售" at bounding box center [368, 175] width 598 height 15
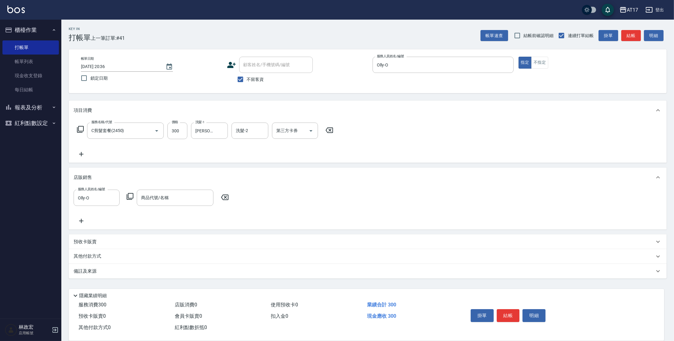
click at [131, 197] on icon at bounding box center [129, 196] width 7 height 7
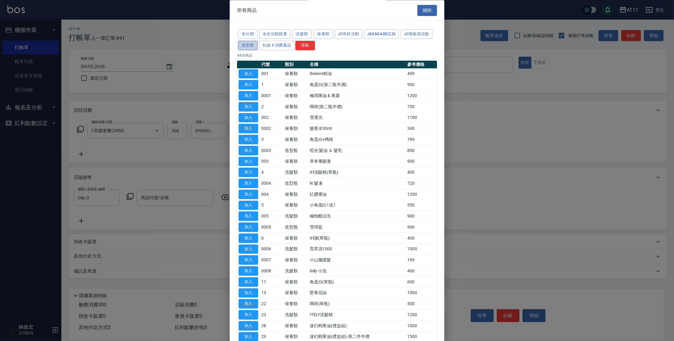
click at [252, 47] on button "造型瓶" at bounding box center [248, 46] width 20 height 10
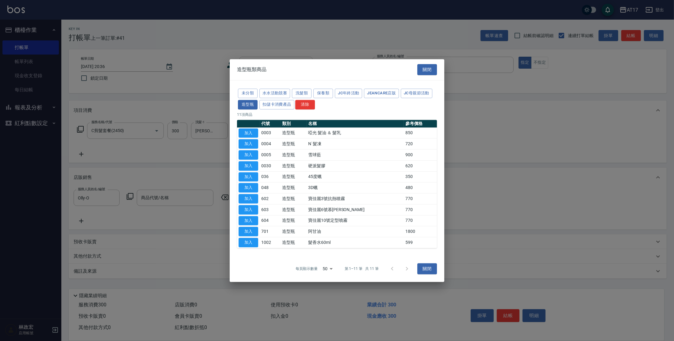
click at [254, 146] on button "加入" at bounding box center [249, 145] width 20 height 10
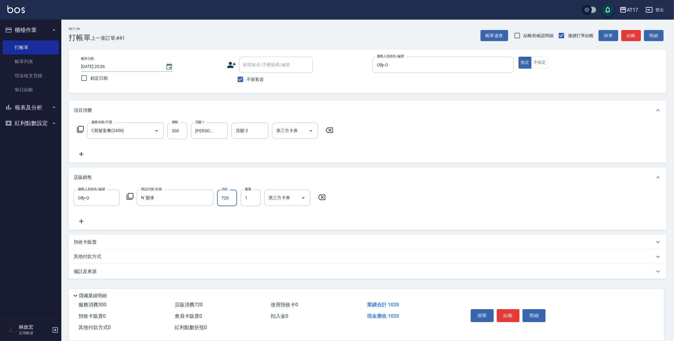
click at [228, 203] on input "720" at bounding box center [227, 198] width 20 height 17
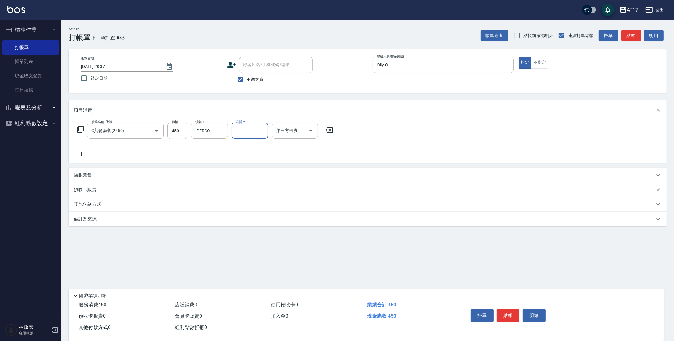
click at [180, 132] on input "450" at bounding box center [177, 131] width 20 height 17
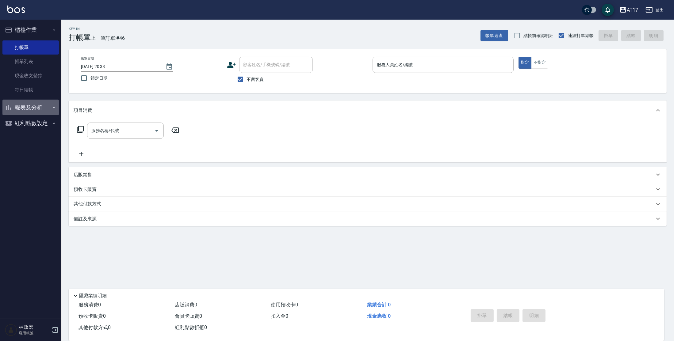
click at [24, 107] on button "報表及分析" at bounding box center [30, 108] width 56 height 16
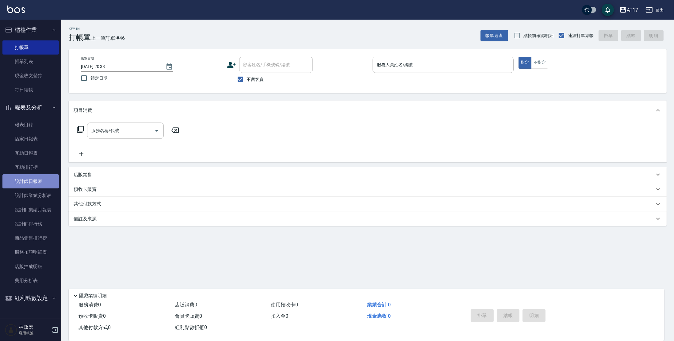
click at [35, 179] on link "設計師日報表" at bounding box center [30, 181] width 56 height 14
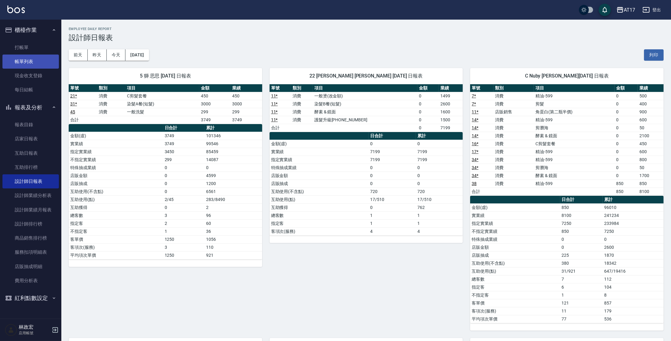
drag, startPoint x: 33, startPoint y: 63, endPoint x: 33, endPoint y: 58, distance: 5.5
click at [33, 63] on link "帳單列表" at bounding box center [30, 62] width 56 height 14
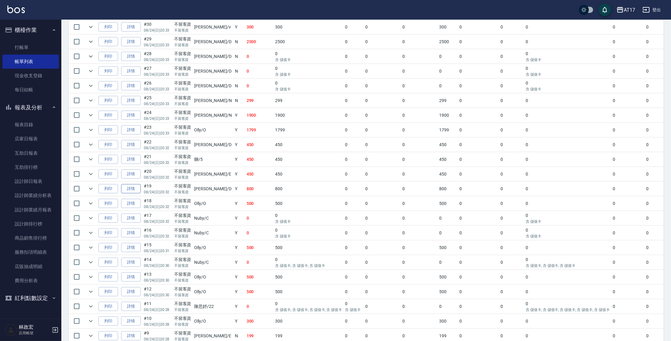
scroll to position [401, 0]
click at [129, 305] on link "詳情" at bounding box center [131, 306] width 20 height 10
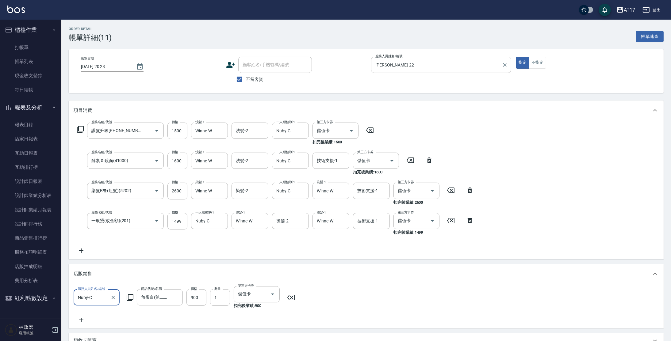
click at [472, 71] on div "[PERSON_NAME]-22 服務人員姓名/編號" at bounding box center [441, 65] width 140 height 16
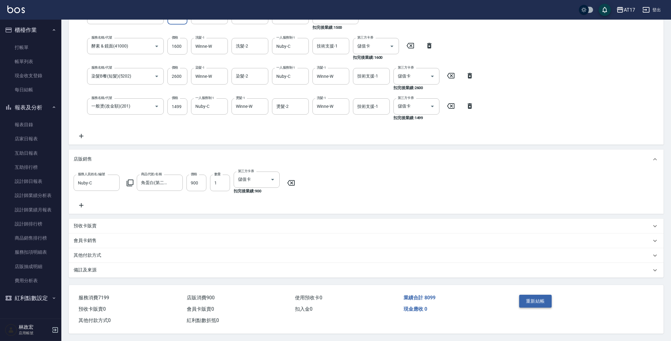
click at [530, 298] on button "重新結帳" at bounding box center [535, 301] width 33 height 13
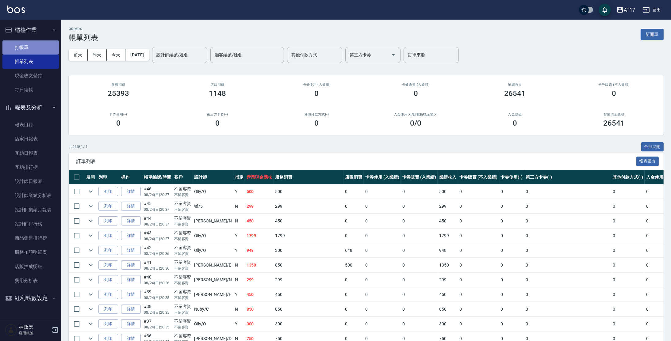
click at [47, 48] on link "打帳單" at bounding box center [30, 47] width 56 height 14
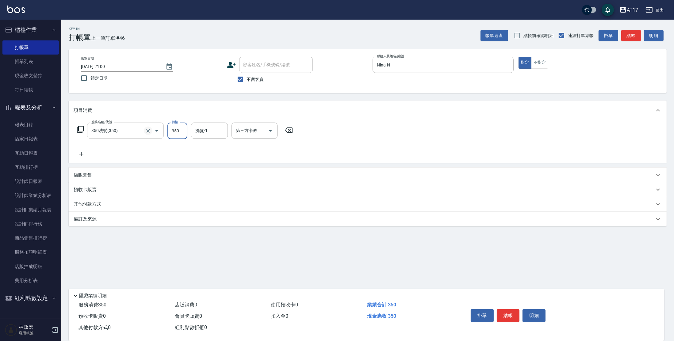
click at [150, 131] on icon "Clear" at bounding box center [148, 131] width 6 height 6
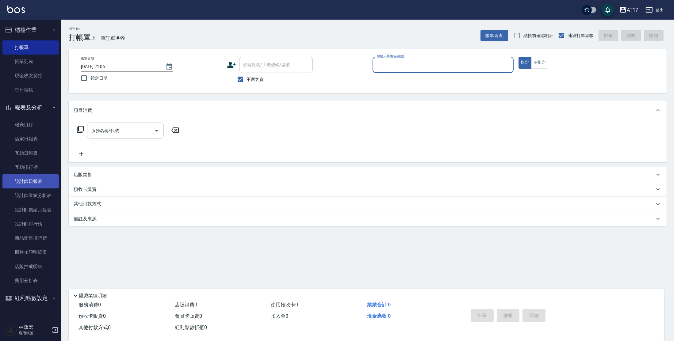
click at [33, 179] on link "設計師日報表" at bounding box center [30, 181] width 56 height 14
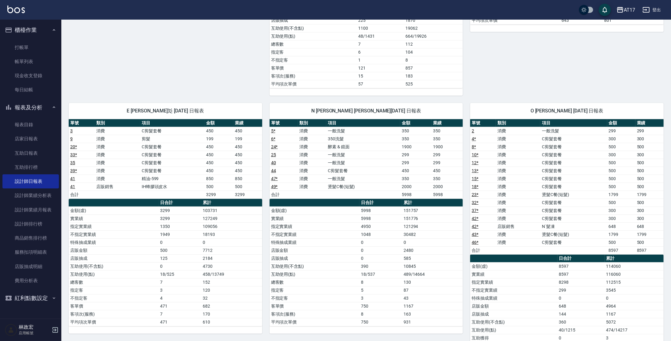
scroll to position [267, 0]
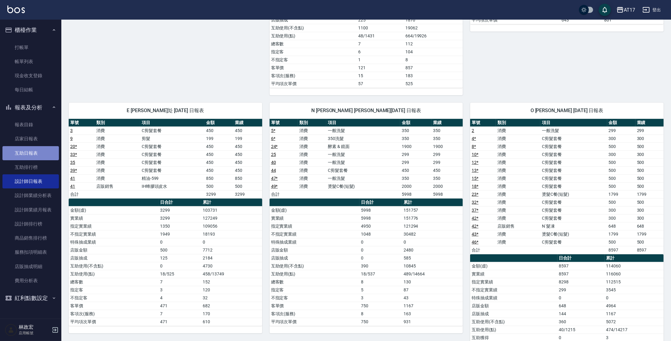
click at [28, 156] on link "互助日報表" at bounding box center [30, 153] width 56 height 14
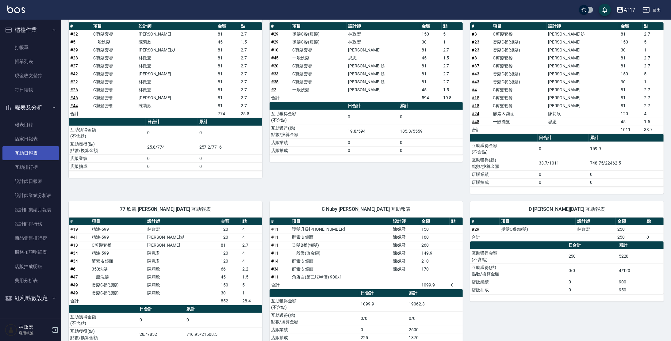
scroll to position [78, 0]
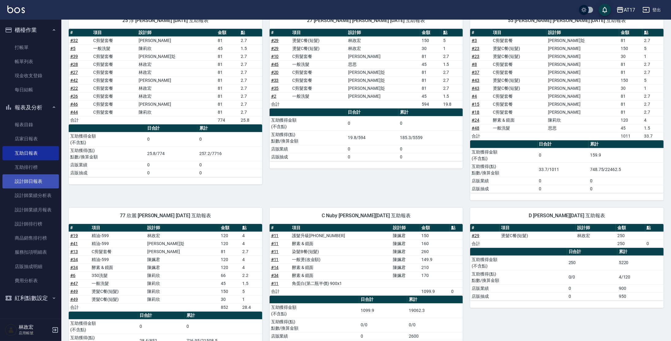
click at [55, 183] on link "設計師日報表" at bounding box center [30, 181] width 56 height 14
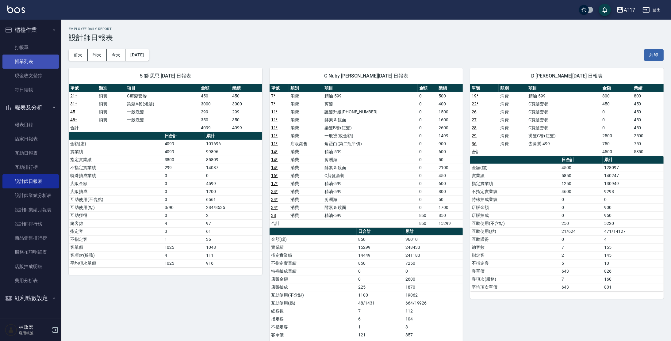
click at [37, 63] on link "帳單列表" at bounding box center [30, 62] width 56 height 14
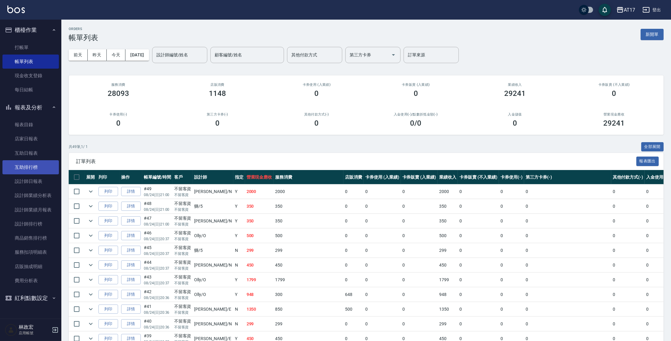
click at [36, 167] on link "互助排行榜" at bounding box center [30, 167] width 56 height 14
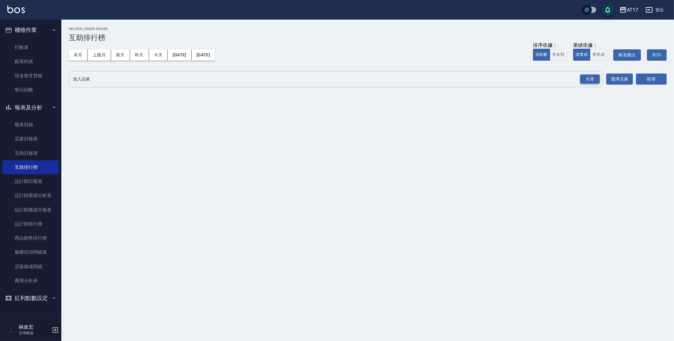
click at [588, 82] on div "全選" at bounding box center [590, 80] width 20 height 10
click at [642, 80] on button "搜尋" at bounding box center [651, 79] width 31 height 11
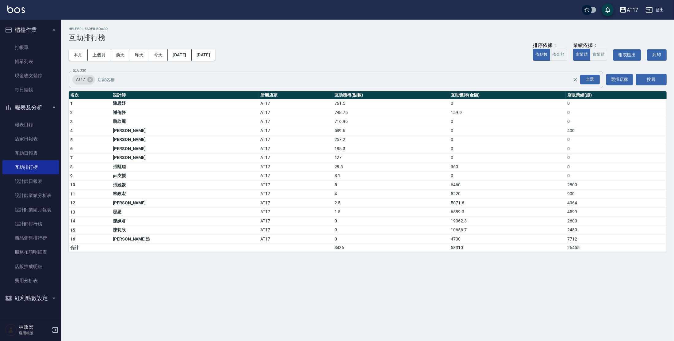
click at [449, 112] on td "159.9" at bounding box center [507, 112] width 117 height 9
click at [605, 57] on button "實業績" at bounding box center [598, 55] width 17 height 12
click at [48, 155] on link "互助日報表" at bounding box center [30, 153] width 56 height 14
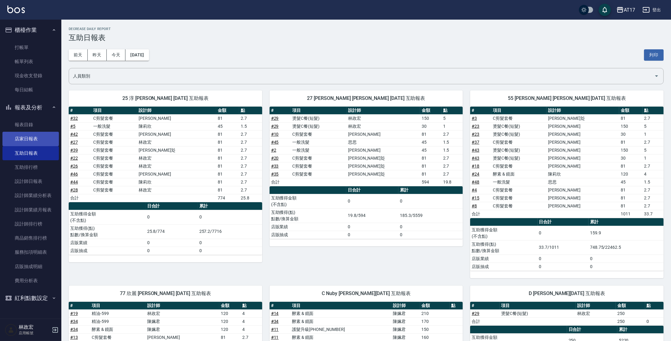
click at [32, 140] on link "店家日報表" at bounding box center [30, 139] width 56 height 14
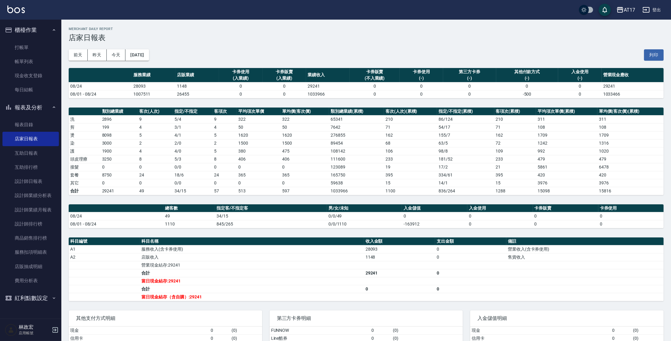
click at [20, 61] on link "帳單列表" at bounding box center [30, 62] width 56 height 14
click at [20, 62] on link "帳單列表" at bounding box center [30, 62] width 56 height 14
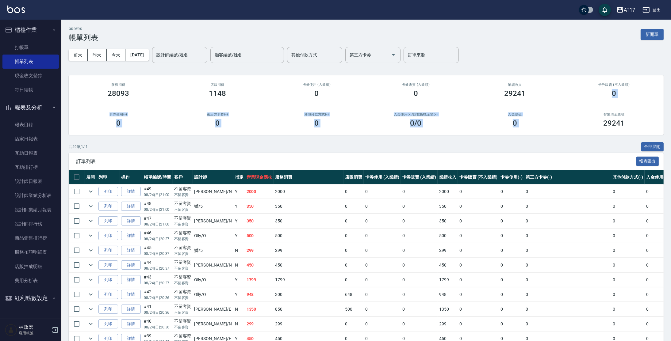
drag, startPoint x: 670, startPoint y: 85, endPoint x: 666, endPoint y: 112, distance: 27.1
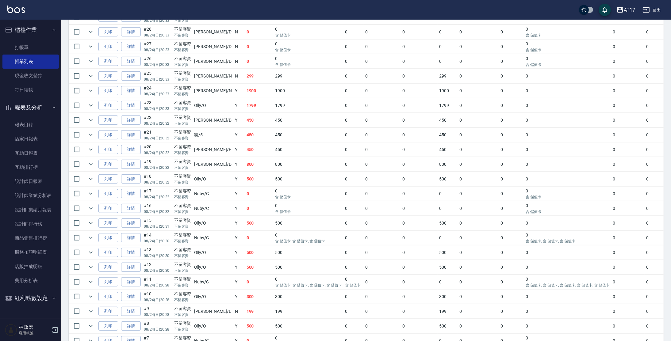
scroll to position [478, 0]
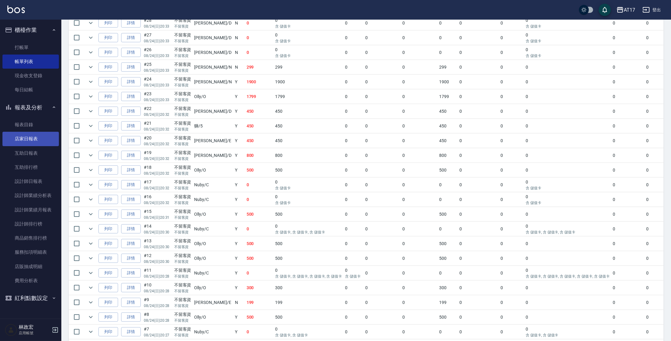
click at [19, 138] on link "店家日報表" at bounding box center [30, 139] width 56 height 14
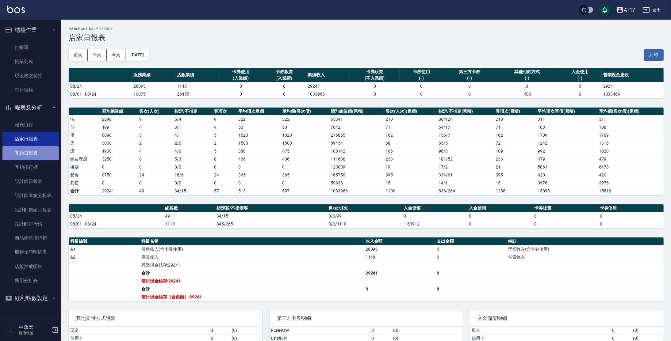
click at [24, 155] on link "互助日報表" at bounding box center [30, 153] width 56 height 14
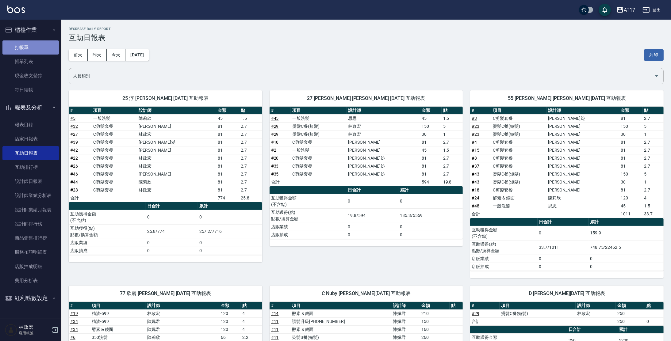
click at [7, 47] on link "打帳單" at bounding box center [30, 47] width 56 height 14
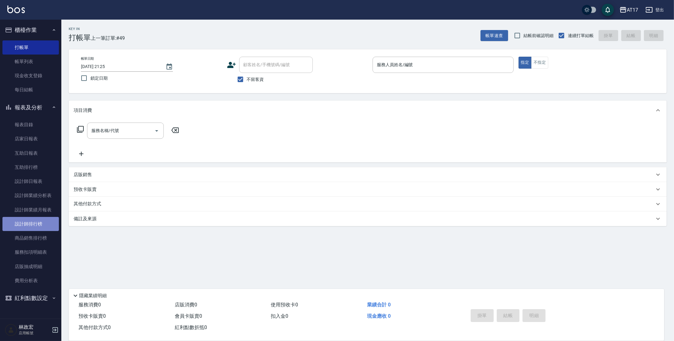
click at [39, 224] on link "設計師排行榜" at bounding box center [30, 224] width 56 height 14
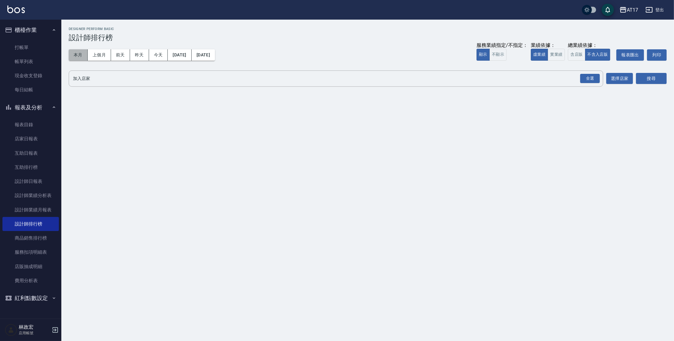
click at [76, 56] on button "本月" at bounding box center [78, 54] width 19 height 11
click at [561, 56] on button "實業績" at bounding box center [556, 55] width 17 height 12
click at [586, 78] on div "全選" at bounding box center [590, 79] width 20 height 10
click at [650, 78] on button "搜尋" at bounding box center [651, 78] width 31 height 11
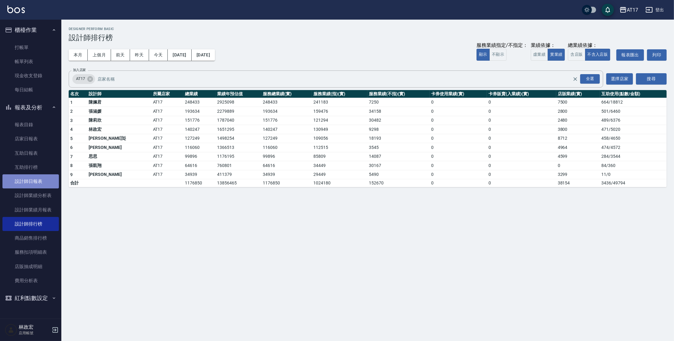
click at [49, 181] on link "設計師日報表" at bounding box center [30, 181] width 56 height 14
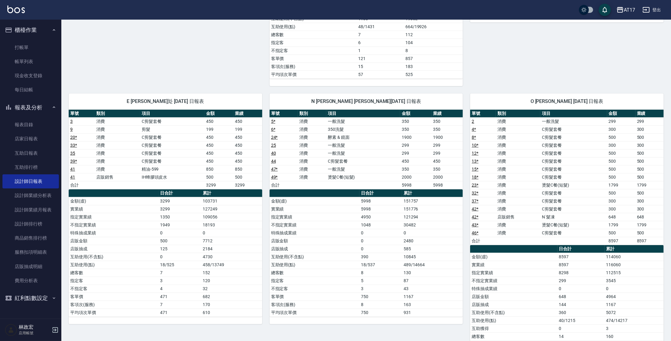
scroll to position [276, 0]
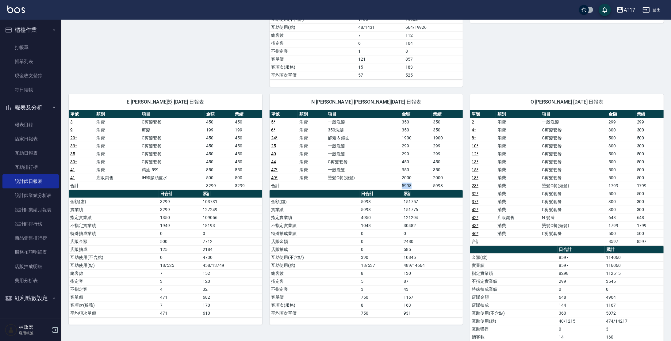
drag, startPoint x: 412, startPoint y: 185, endPoint x: 403, endPoint y: 185, distance: 9.2
click at [403, 185] on td "5998" at bounding box center [415, 186] width 31 height 8
click at [400, 183] on td "a dense table" at bounding box center [363, 186] width 74 height 8
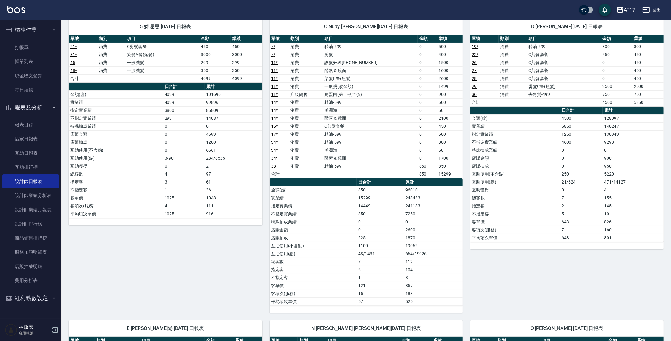
scroll to position [0, 0]
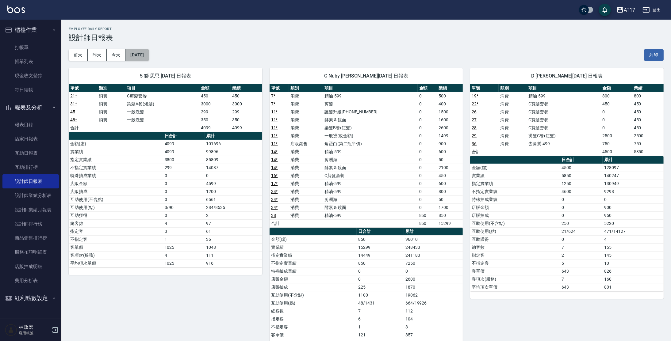
click at [149, 54] on button "[DATE]" at bounding box center [136, 54] width 23 height 11
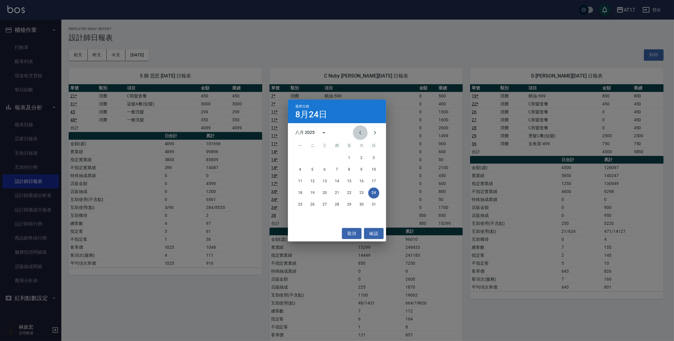
click at [353, 133] on button "Previous month" at bounding box center [360, 132] width 15 height 15
click at [335, 208] on button "31" at bounding box center [337, 204] width 11 height 11
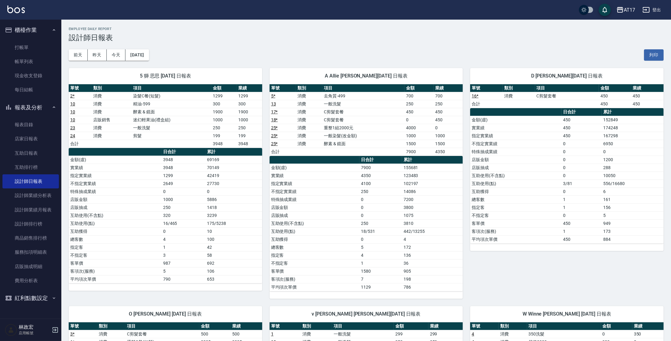
click at [147, 61] on div "5 獅 思思 [DATE] 日報表 單號 類別 項目 金額 業績 2 * 消費 染髮C餐(短髮) 1299 1299 10 消費 精油-599 300 300…" at bounding box center [161, 180] width 201 height 238
click at [149, 58] on button "[DATE]" at bounding box center [136, 54] width 23 height 11
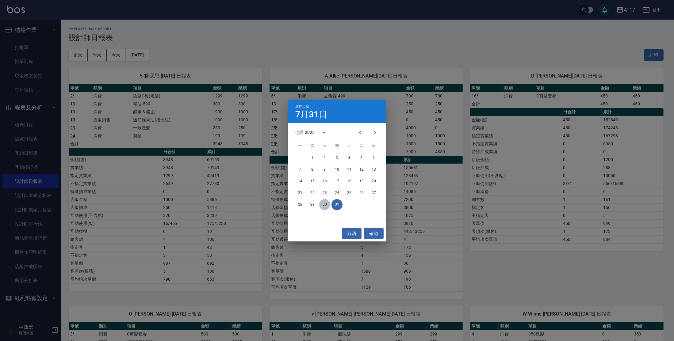
click at [327, 205] on button "30" at bounding box center [324, 204] width 11 height 11
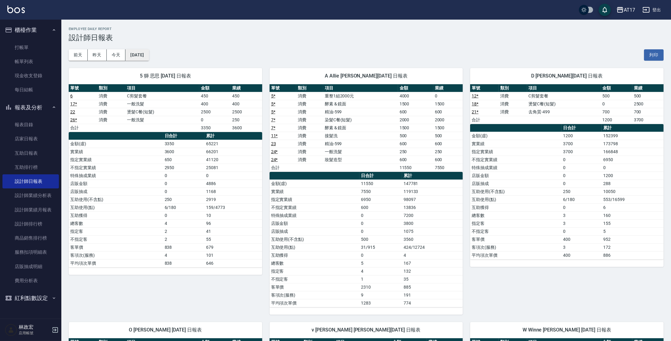
click at [152, 60] on div "AT17 [DATE] 設計師日報表 列印時間： [DATE][PHONE_NUMBER]:50 Employee Daily Report 設計師日報表 […" at bounding box center [366, 286] width 610 height 533
click at [149, 58] on button "[DATE]" at bounding box center [136, 54] width 23 height 11
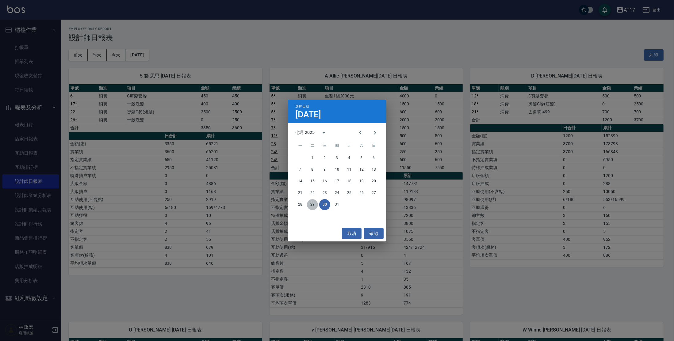
click at [311, 201] on button "29" at bounding box center [312, 204] width 11 height 11
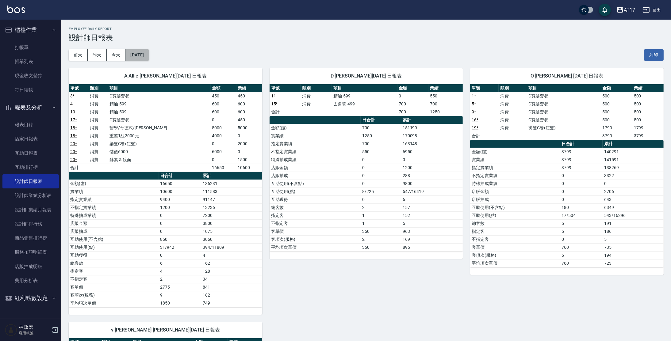
click at [134, 59] on button "[DATE]" at bounding box center [136, 54] width 23 height 11
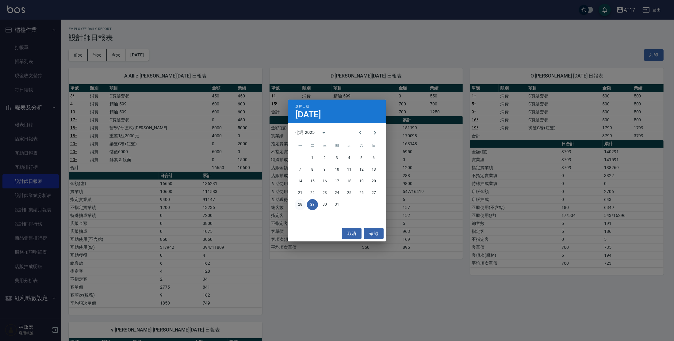
click at [302, 205] on button "28" at bounding box center [300, 204] width 11 height 11
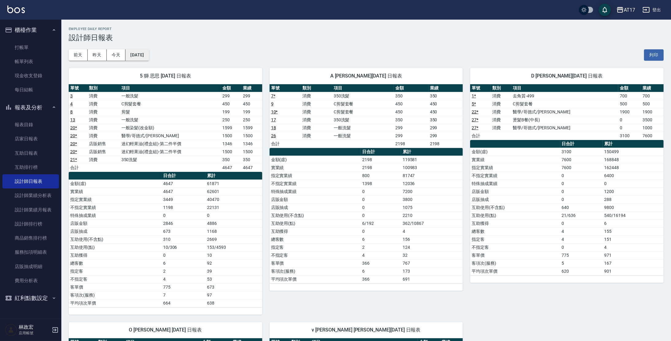
click at [149, 57] on button "[DATE]" at bounding box center [136, 54] width 23 height 11
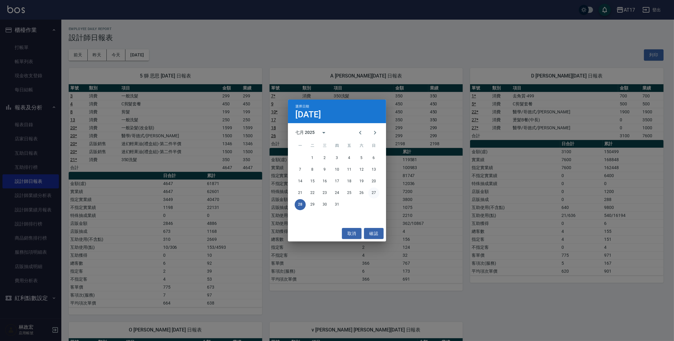
click at [375, 197] on button "27" at bounding box center [373, 193] width 11 height 11
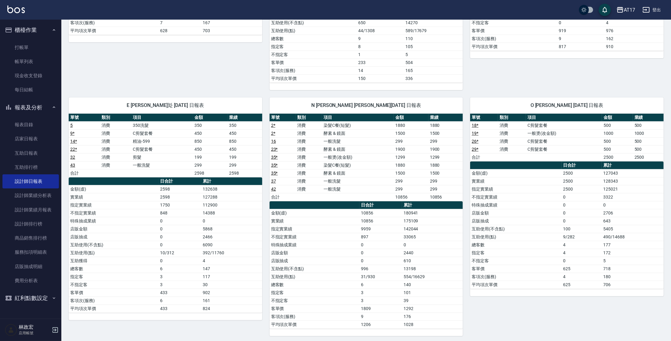
scroll to position [258, 0]
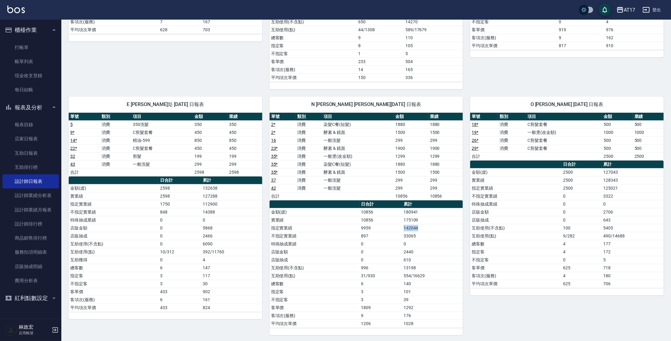
drag, startPoint x: 404, startPoint y: 228, endPoint x: 426, endPoint y: 228, distance: 21.8
click at [426, 228] on td "142044" at bounding box center [432, 228] width 61 height 8
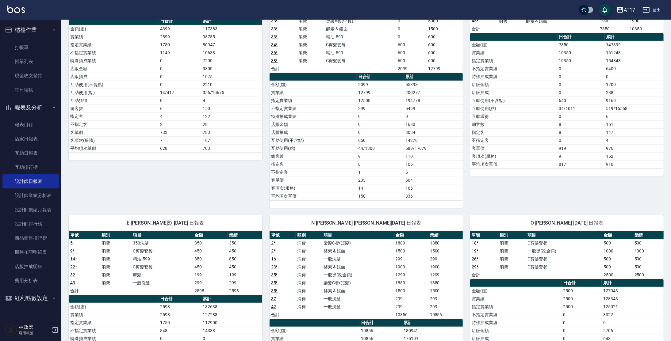
scroll to position [0, 0]
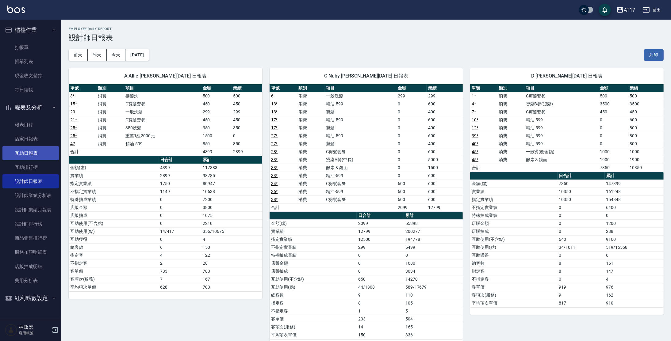
click at [39, 160] on link "互助日報表" at bounding box center [30, 153] width 56 height 14
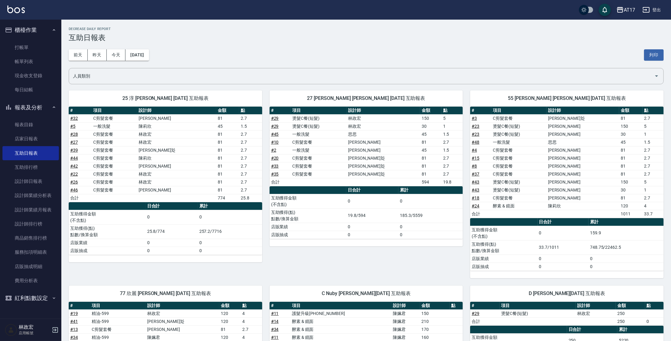
click at [630, 149] on td "81" at bounding box center [630, 150] width 23 height 8
click at [580, 195] on td "[PERSON_NAME]" at bounding box center [582, 198] width 73 height 8
click at [595, 211] on td "a dense table" at bounding box center [582, 214] width 73 height 8
click at [29, 49] on link "打帳單" at bounding box center [30, 47] width 56 height 14
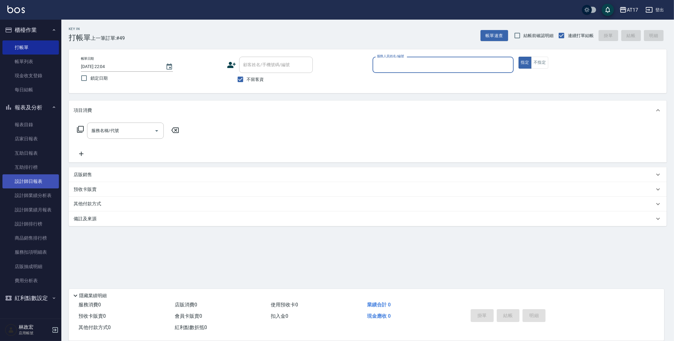
click at [37, 183] on link "設計師日報表" at bounding box center [30, 181] width 56 height 14
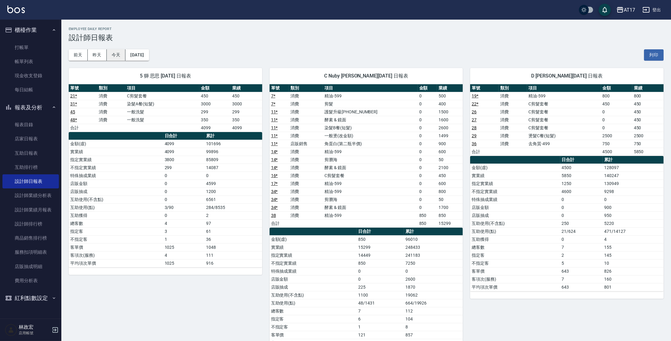
click at [122, 59] on button "今天" at bounding box center [116, 54] width 19 height 11
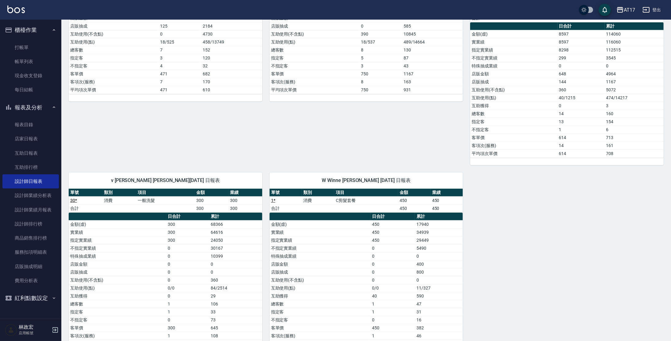
scroll to position [518, 0]
